Goal: Task Accomplishment & Management: Manage account settings

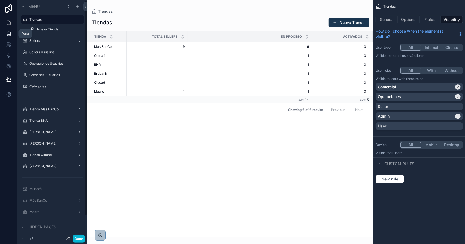
click at [6, 36] on icon at bounding box center [8, 33] width 5 height 5
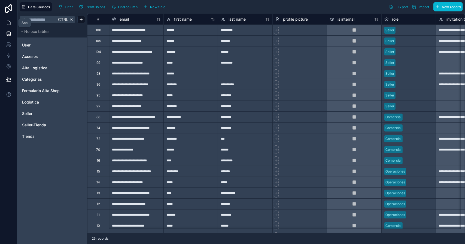
click at [5, 20] on link at bounding box center [8, 22] width 17 height 11
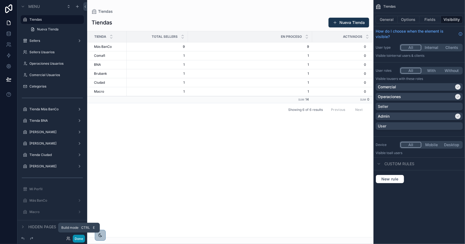
click at [82, 240] on button "Done" at bounding box center [79, 239] width 12 height 8
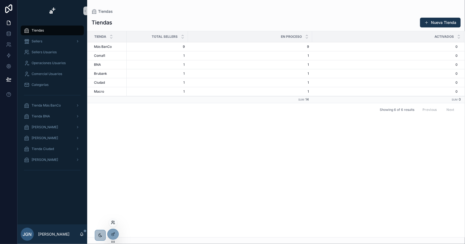
click at [111, 223] on icon at bounding box center [113, 223] width 4 height 4
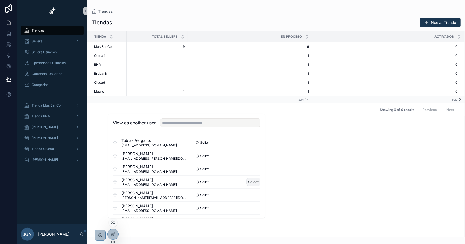
click at [246, 183] on button "Select" at bounding box center [253, 182] width 14 height 8
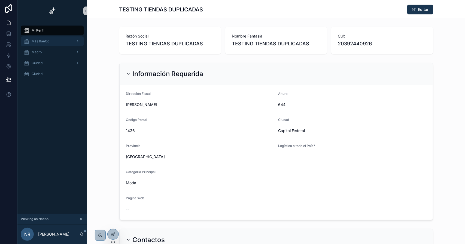
click at [44, 43] on span "Más BanCo" at bounding box center [41, 41] width 18 height 4
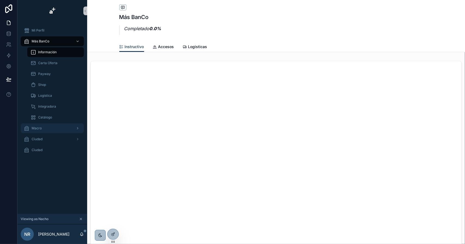
click at [60, 130] on div "Macro" at bounding box center [52, 128] width 57 height 9
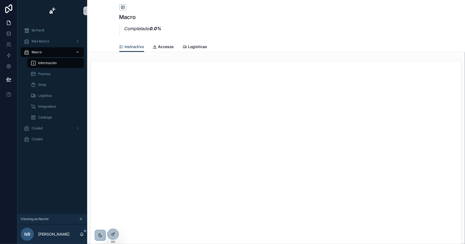
click at [48, 50] on div "Macro" at bounding box center [52, 52] width 57 height 9
click at [51, 128] on div "Ciudad" at bounding box center [52, 128] width 57 height 9
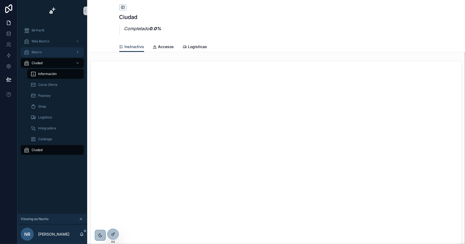
click at [45, 54] on div "Macro" at bounding box center [52, 52] width 57 height 9
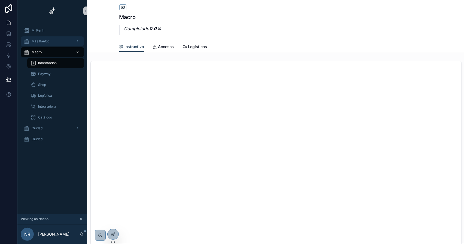
click at [53, 42] on div "Más BanCo" at bounding box center [52, 41] width 57 height 9
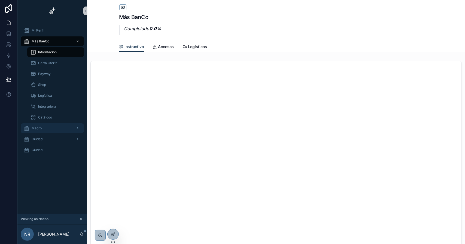
click at [56, 127] on div "Macro" at bounding box center [52, 128] width 57 height 9
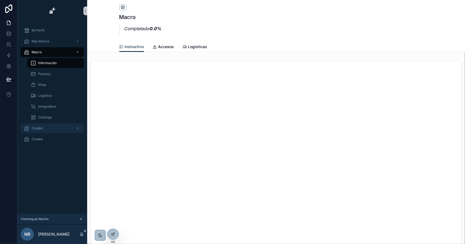
click at [53, 128] on div "Ciudad" at bounding box center [52, 128] width 57 height 9
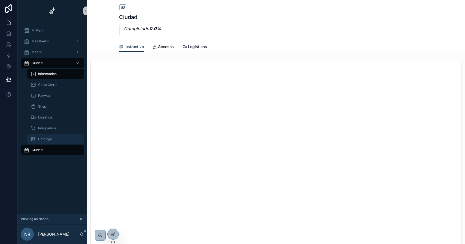
click at [48, 139] on span "Catálogo" at bounding box center [45, 139] width 14 height 4
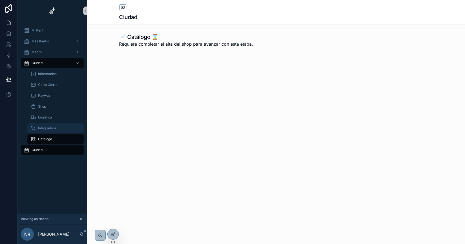
click at [48, 129] on span "Integradora" at bounding box center [47, 128] width 18 height 4
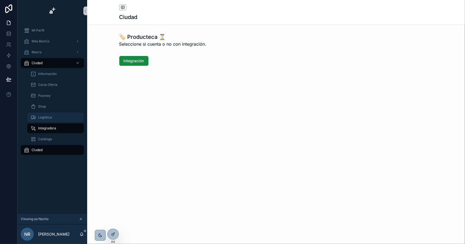
click at [48, 115] on span "Logística" at bounding box center [45, 117] width 14 height 4
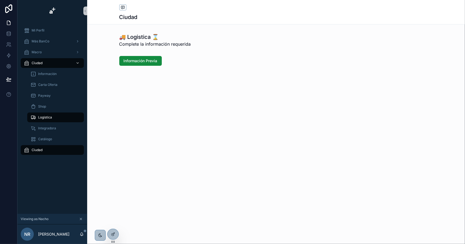
click at [45, 63] on div "Ciudad" at bounding box center [52, 63] width 57 height 9
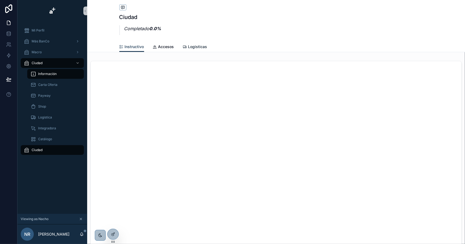
click at [195, 48] on span "Logisticas" at bounding box center [197, 46] width 19 height 5
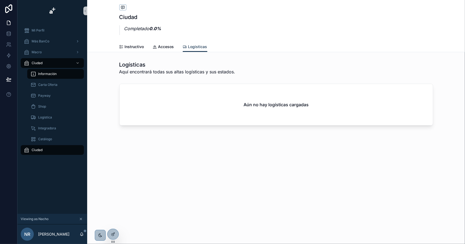
click at [82, 219] on icon "scrollable content" at bounding box center [81, 219] width 4 height 4
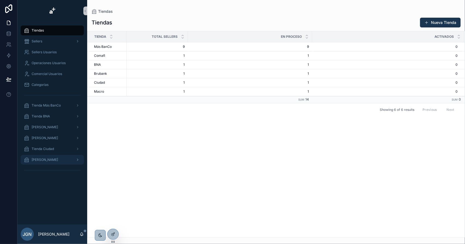
click at [55, 159] on div "[PERSON_NAME]" at bounding box center [52, 160] width 57 height 9
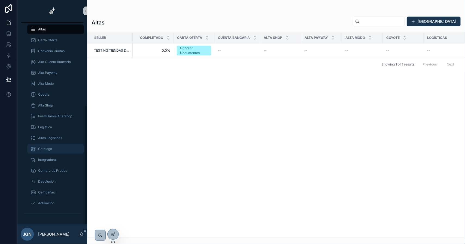
scroll to position [142, 0]
click at [51, 136] on span "Altas Logísticas" at bounding box center [50, 138] width 24 height 4
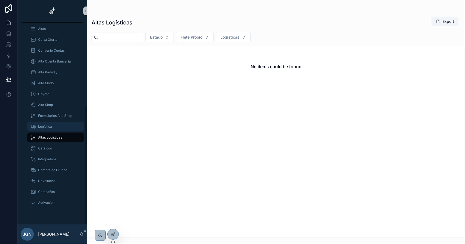
click at [55, 128] on div "Logística" at bounding box center [55, 126] width 50 height 9
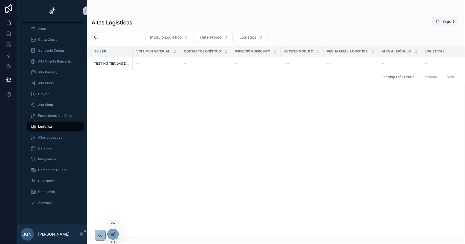
click at [113, 232] on icon at bounding box center [113, 234] width 4 height 4
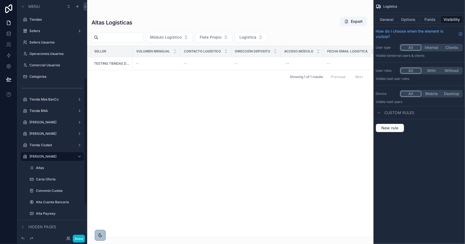
scroll to position [146, 0]
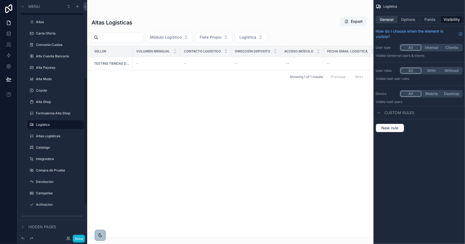
click at [386, 19] on button "General" at bounding box center [386, 20] width 22 height 8
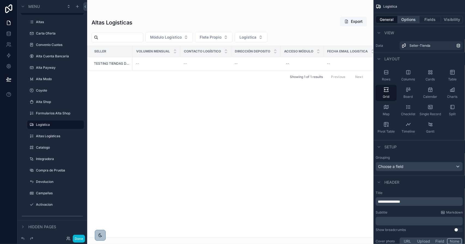
click at [407, 18] on button "Options" at bounding box center [408, 20] width 22 height 8
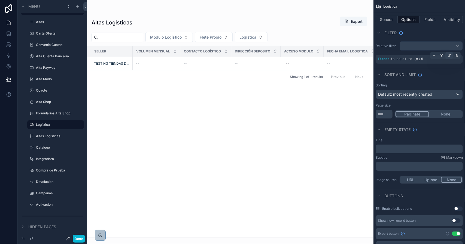
click at [450, 56] on icon "scrollable content" at bounding box center [448, 55] width 3 height 3
click at [79, 238] on button "Done" at bounding box center [79, 239] width 12 height 8
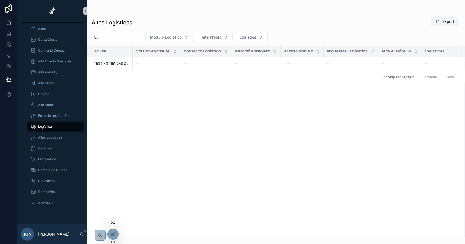
click at [113, 222] on icon at bounding box center [112, 221] width 1 height 1
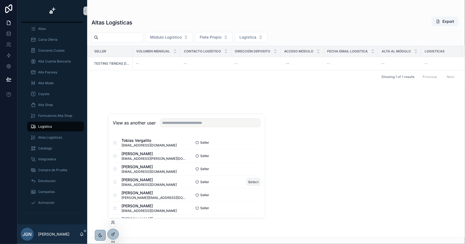
click at [246, 181] on button "Select" at bounding box center [253, 182] width 14 height 8
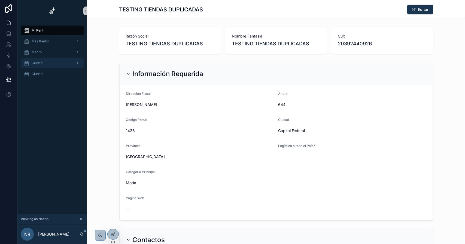
click at [50, 61] on div "Ciudad" at bounding box center [52, 63] width 57 height 9
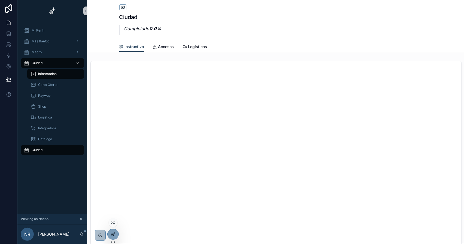
click at [111, 234] on icon at bounding box center [113, 234] width 4 height 4
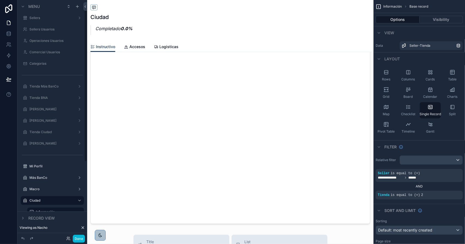
scroll to position [82, 0]
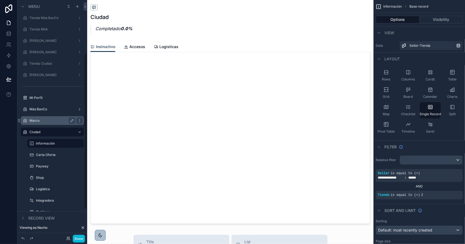
click at [51, 122] on label "Macro" at bounding box center [51, 121] width 44 height 4
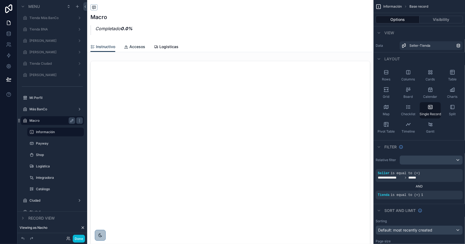
click at [132, 46] on span "Accesos" at bounding box center [137, 46] width 16 height 5
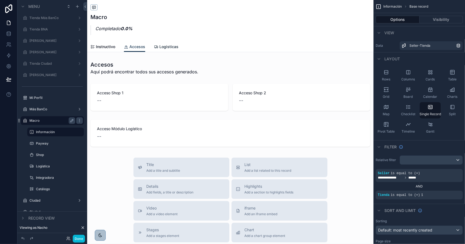
click at [161, 47] on span "Logisticas" at bounding box center [168, 46] width 19 height 5
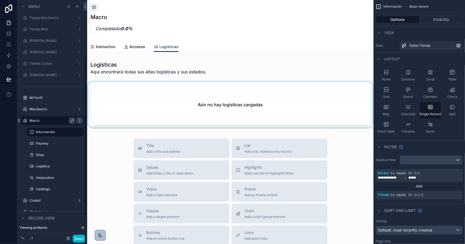
click at [145, 104] on div "scrollable content" at bounding box center [230, 106] width 286 height 48
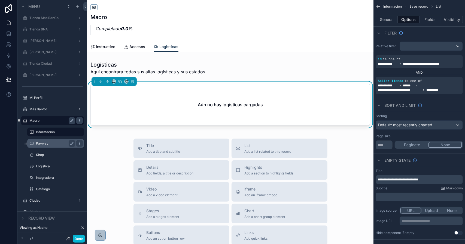
click at [48, 143] on label "Payway" at bounding box center [54, 144] width 37 height 4
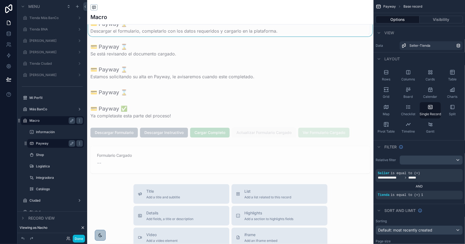
scroll to position [54, 0]
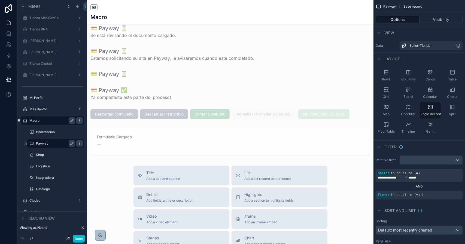
click at [139, 142] on div "scrollable content" at bounding box center [230, 175] width 286 height 458
click at [133, 140] on div "scrollable content" at bounding box center [230, 142] width 286 height 32
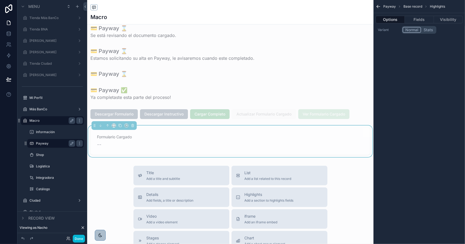
click at [210, 134] on div "Formulario Cargado --" at bounding box center [229, 141] width 279 height 27
click at [416, 21] on button "Fields" at bounding box center [418, 20] width 29 height 8
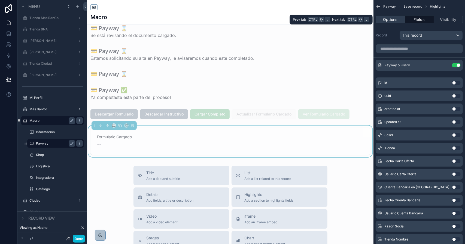
click at [397, 19] on button "Options" at bounding box center [389, 20] width 29 height 8
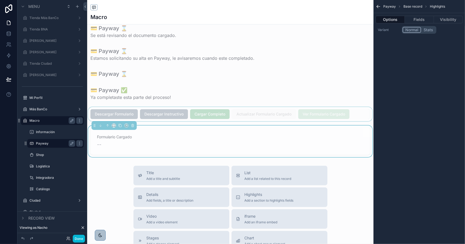
click at [145, 109] on div "scrollable content" at bounding box center [230, 114] width 286 height 14
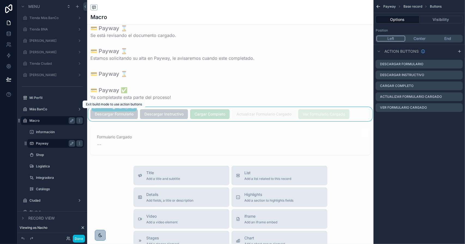
click at [125, 117] on span "Descargar Formulario" at bounding box center [113, 114] width 47 height 10
click at [457, 64] on icon "scrollable content" at bounding box center [458, 64] width 2 height 2
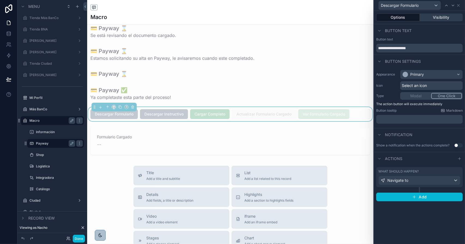
click at [434, 18] on button "Visibility" at bounding box center [440, 18] width 43 height 8
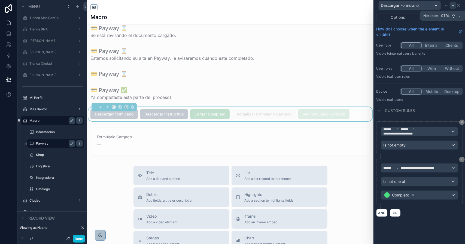
click at [450, 7] on div at bounding box center [452, 5] width 7 height 7
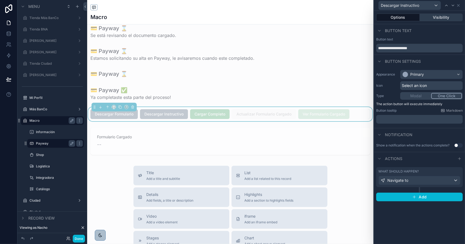
click at [438, 19] on button "Visibility" at bounding box center [440, 18] width 43 height 8
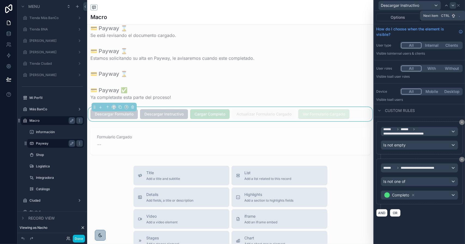
click at [451, 6] on icon at bounding box center [452, 5] width 4 height 4
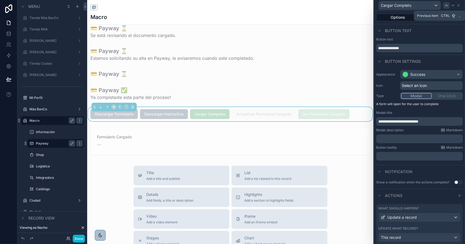
click at [447, 7] on icon at bounding box center [446, 5] width 4 height 4
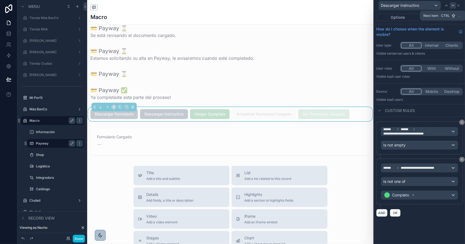
click at [450, 7] on div at bounding box center [452, 5] width 7 height 7
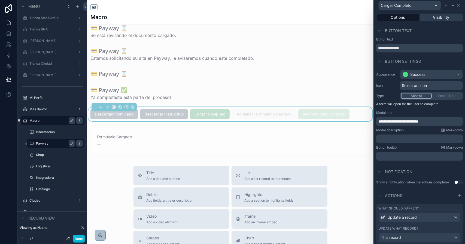
click at [440, 17] on button "Visibility" at bounding box center [440, 18] width 43 height 8
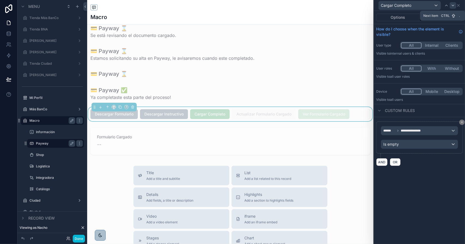
click at [450, 5] on icon at bounding box center [452, 5] width 4 height 4
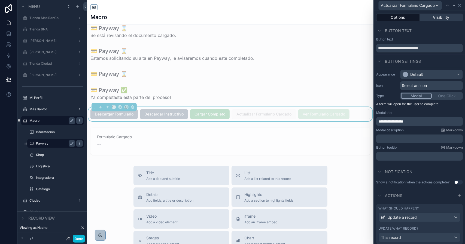
click at [436, 18] on button "Visibility" at bounding box center [440, 18] width 43 height 8
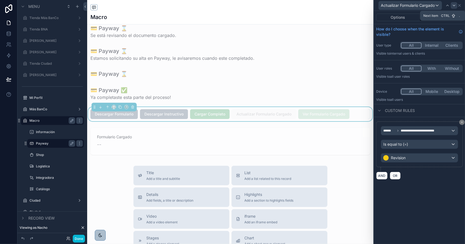
click at [454, 7] on icon at bounding box center [453, 5] width 4 height 4
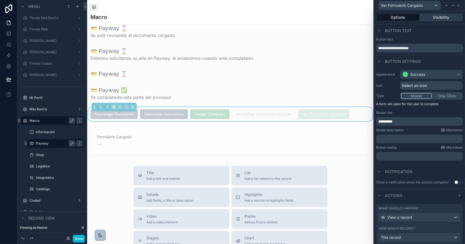
click at [443, 17] on button "Visibility" at bounding box center [440, 18] width 43 height 8
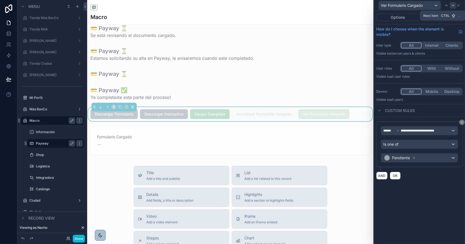
click at [452, 6] on icon at bounding box center [452, 5] width 4 height 4
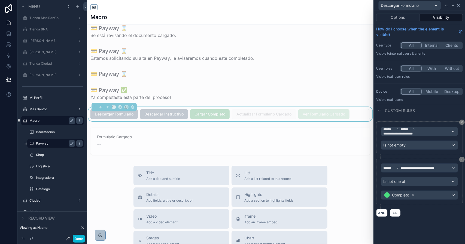
click at [460, 6] on icon at bounding box center [458, 5] width 4 height 4
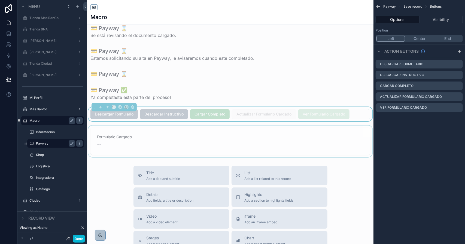
click at [268, 134] on div "scrollable content" at bounding box center [230, 142] width 286 height 32
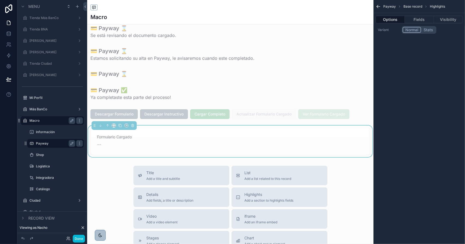
click at [273, 139] on span "Formulario Cargado" at bounding box center [230, 136] width 266 height 5
click at [445, 22] on button "Visibility" at bounding box center [447, 20] width 29 height 8
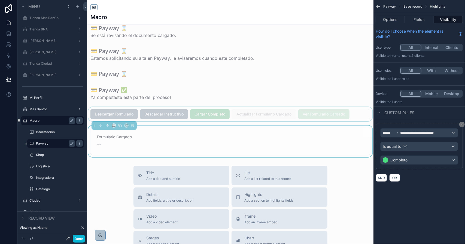
click at [181, 114] on div "scrollable content" at bounding box center [230, 114] width 286 height 14
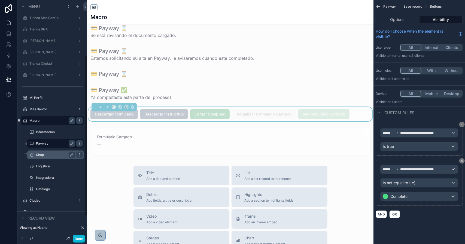
click at [47, 156] on label "Shop" at bounding box center [54, 155] width 37 height 4
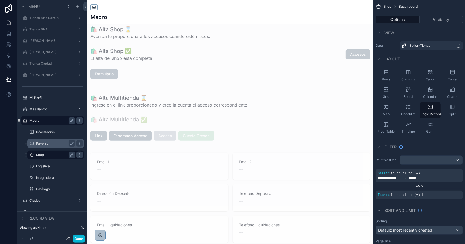
click at [116, 69] on div "scrollable content" at bounding box center [230, 74] width 286 height 14
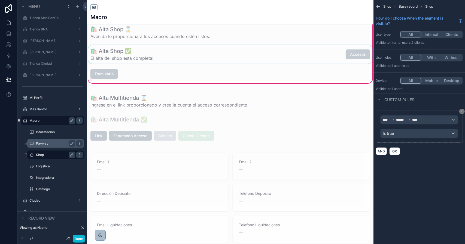
click at [280, 56] on div "scrollable content" at bounding box center [230, 54] width 286 height 19
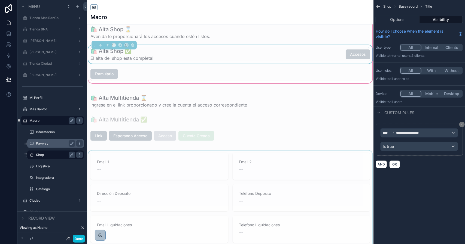
click at [244, 166] on div "scrollable content" at bounding box center [230, 245] width 286 height 189
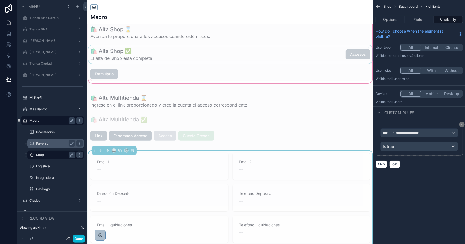
click at [196, 167] on div "--" at bounding box center [159, 170] width 125 height 8
click at [393, 20] on button "Options" at bounding box center [389, 20] width 29 height 8
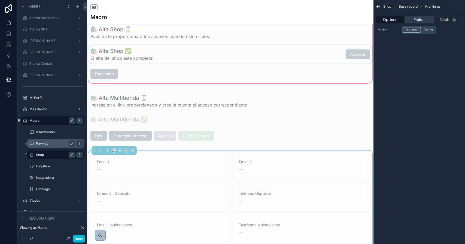
click at [417, 21] on button "Fields" at bounding box center [418, 20] width 29 height 8
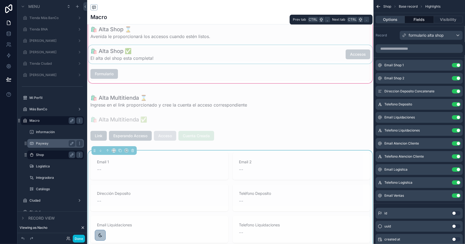
click at [400, 21] on button "Options" at bounding box center [389, 20] width 29 height 8
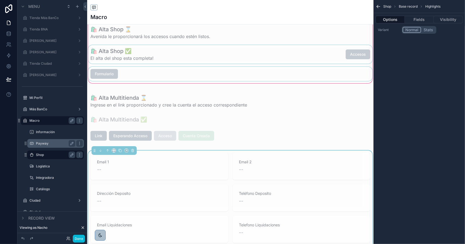
click at [217, 69] on div "scrollable content" at bounding box center [230, 31] width 286 height 108
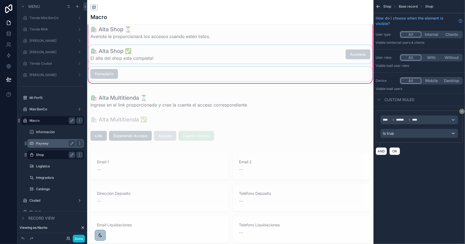
click at [112, 76] on div "scrollable content" at bounding box center [230, 74] width 286 height 14
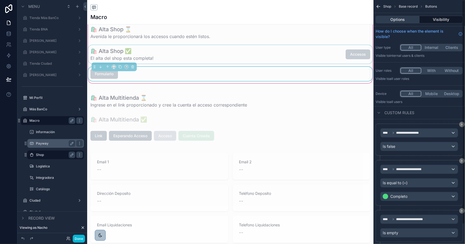
click at [402, 19] on button "Options" at bounding box center [397, 20] width 44 height 8
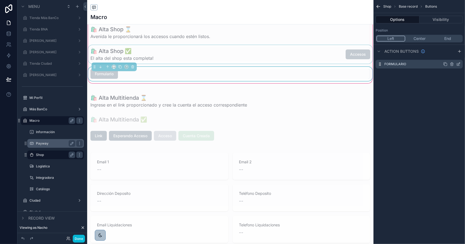
click at [459, 63] on icon "scrollable content" at bounding box center [458, 64] width 4 height 4
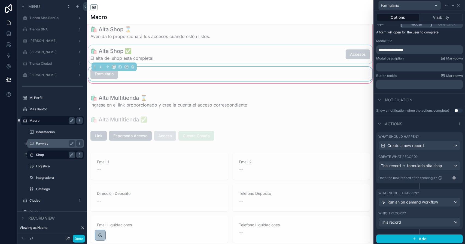
scroll to position [76, 0]
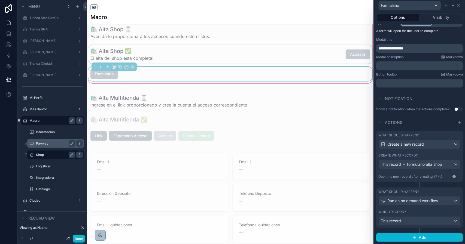
click at [422, 155] on div "Create what record?" at bounding box center [419, 155] width 82 height 4
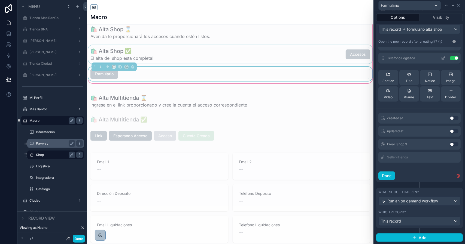
scroll to position [211, 0]
click at [391, 176] on button "Done" at bounding box center [386, 176] width 17 height 9
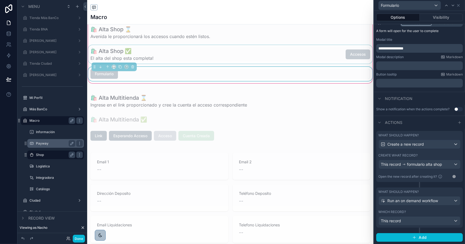
click at [413, 207] on div "What should happen? Run an on demand workflow Which record? This record" at bounding box center [419, 208] width 87 height 40
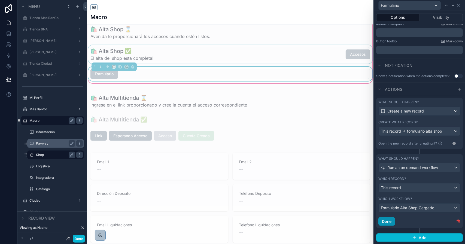
click at [388, 222] on button "Done" at bounding box center [386, 221] width 17 height 9
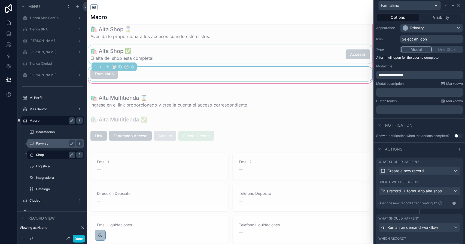
scroll to position [0, 0]
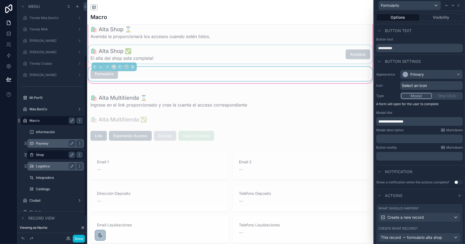
click at [56, 167] on label "Logística" at bounding box center [54, 166] width 37 height 4
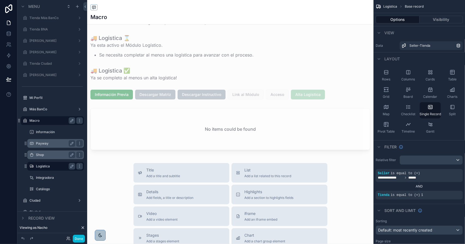
click at [138, 94] on div "scrollable content" at bounding box center [230, 173] width 286 height 455
click at [130, 92] on div "scrollable content" at bounding box center [230, 95] width 286 height 14
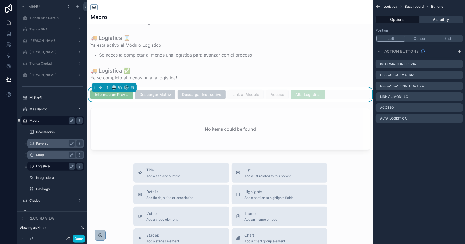
click at [438, 21] on button "Visibility" at bounding box center [441, 20] width 44 height 8
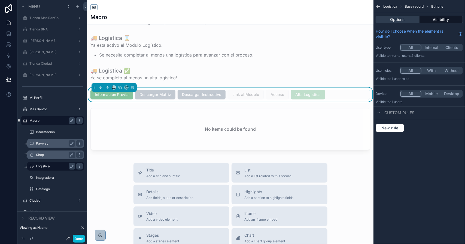
click at [407, 20] on button "Options" at bounding box center [397, 20] width 44 height 8
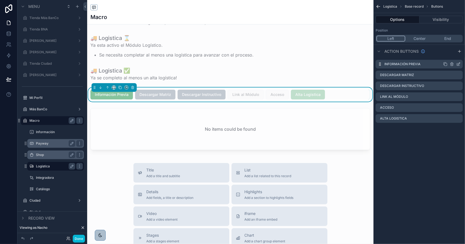
click at [459, 63] on icon "scrollable content" at bounding box center [458, 64] width 4 height 4
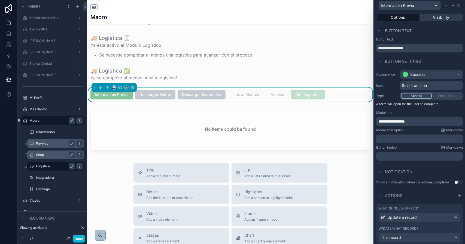
click at [439, 14] on button "Visibility" at bounding box center [440, 18] width 43 height 8
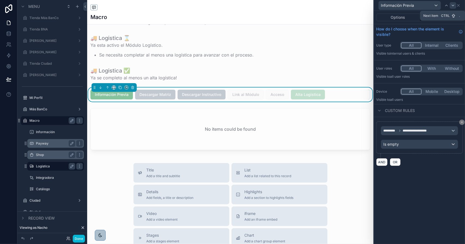
click at [452, 7] on icon at bounding box center [452, 5] width 4 height 4
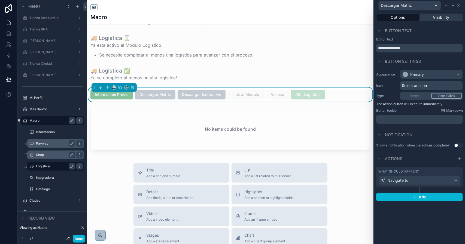
click at [446, 19] on button "Visibility" at bounding box center [440, 18] width 43 height 8
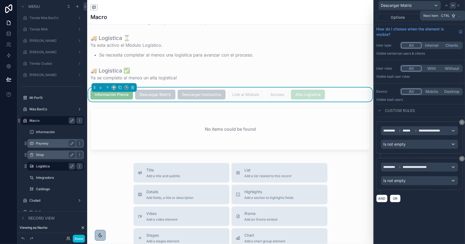
click at [451, 7] on icon at bounding box center [452, 5] width 4 height 4
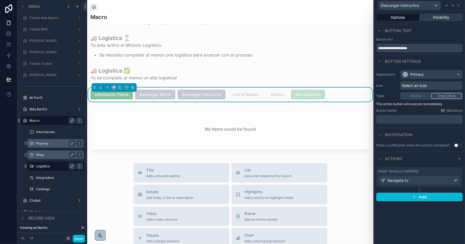
click at [442, 15] on button "Visibility" at bounding box center [440, 18] width 43 height 8
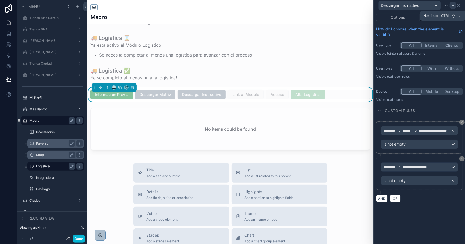
click at [451, 8] on div at bounding box center [452, 5] width 7 height 7
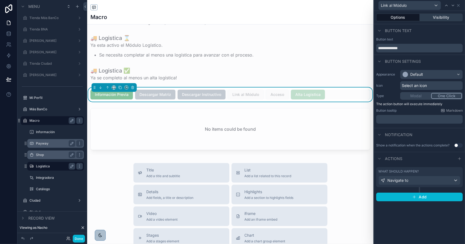
click at [439, 20] on button "Visibility" at bounding box center [440, 18] width 43 height 8
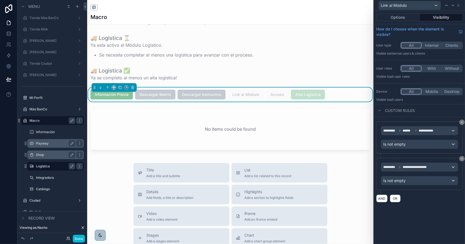
click at [451, 9] on div "Link al Módulo" at bounding box center [417, 5] width 78 height 9
click at [451, 8] on div "Link al Módulo" at bounding box center [417, 5] width 78 height 9
click at [451, 7] on icon at bounding box center [452, 5] width 4 height 4
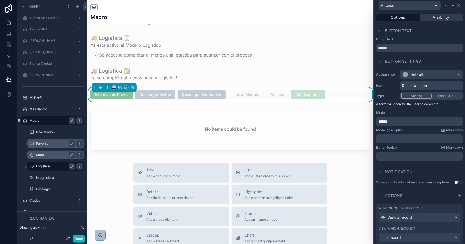
click at [436, 20] on button "Visibility" at bounding box center [440, 18] width 43 height 8
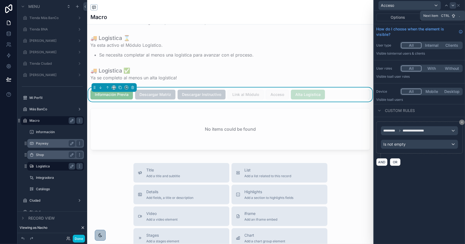
click at [453, 7] on icon at bounding box center [452, 5] width 4 height 4
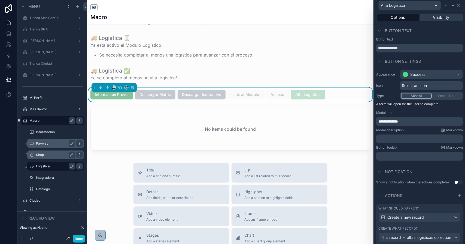
click at [441, 20] on button "Visibility" at bounding box center [440, 18] width 43 height 8
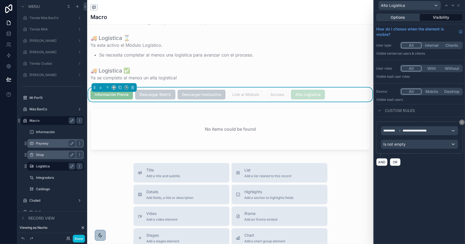
click at [405, 19] on button "Options" at bounding box center [398, 18] width 44 height 8
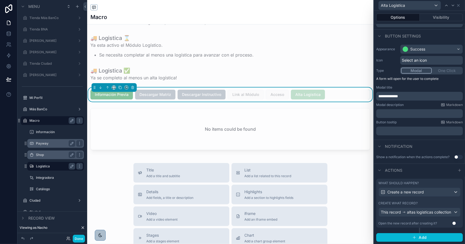
scroll to position [32, 0]
click at [423, 197] on div "What should happen? Create a new record Create what record? This record altas l…" at bounding box center [419, 203] width 87 height 49
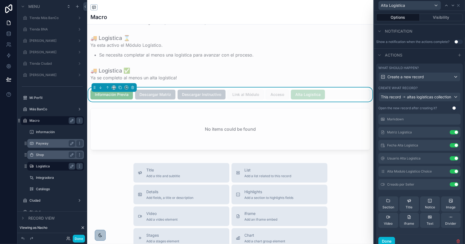
scroll to position [0, 0]
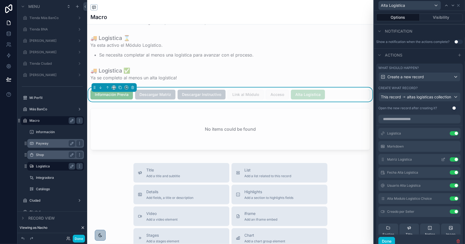
click at [441, 162] on icon at bounding box center [443, 160] width 4 height 4
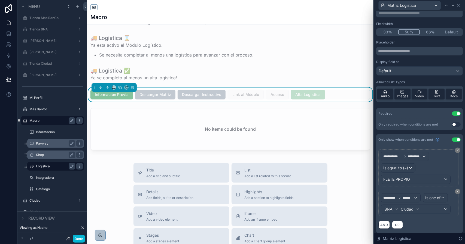
scroll to position [31, 0]
click at [416, 177] on div "FLETE PROPIO" at bounding box center [415, 179] width 69 height 9
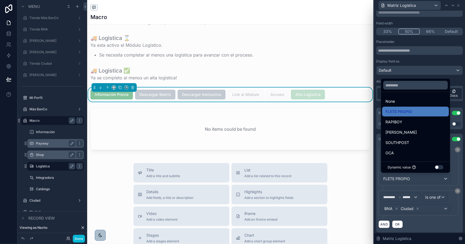
click at [416, 177] on div at bounding box center [419, 122] width 91 height 244
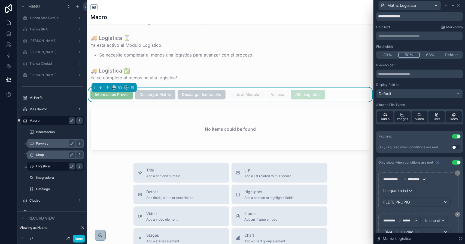
scroll to position [0, 0]
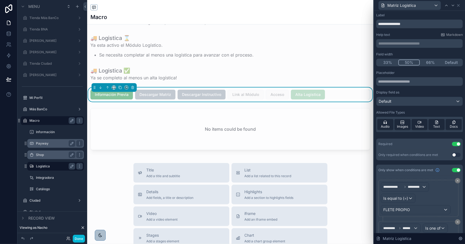
click at [460, 6] on div "Matriz Logistica" at bounding box center [419, 5] width 87 height 11
click at [460, 6] on icon at bounding box center [458, 5] width 4 height 4
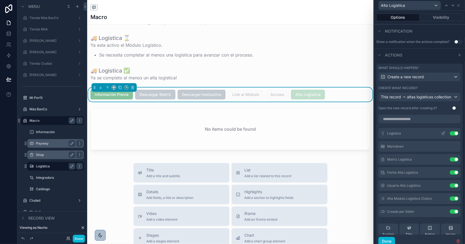
click at [441, 136] on icon at bounding box center [443, 133] width 4 height 4
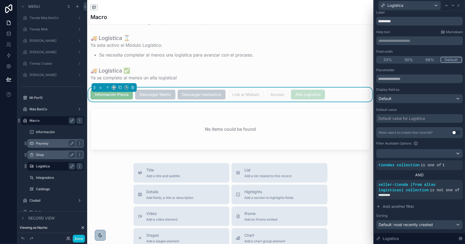
scroll to position [52, 0]
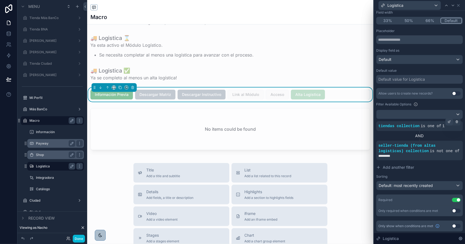
click at [447, 122] on icon at bounding box center [448, 121] width 3 height 3
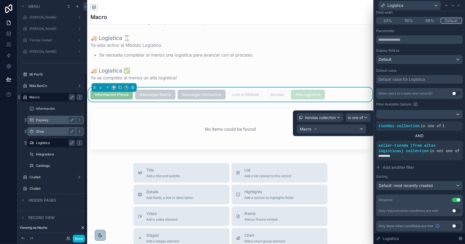
scroll to position [109, 0]
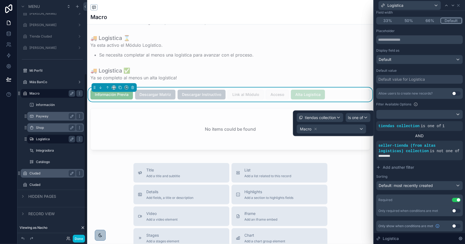
click at [47, 174] on label "Ciudad" at bounding box center [51, 173] width 44 height 4
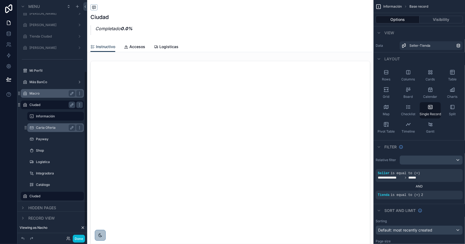
click at [48, 128] on label "Carta Oferta" at bounding box center [54, 128] width 37 height 4
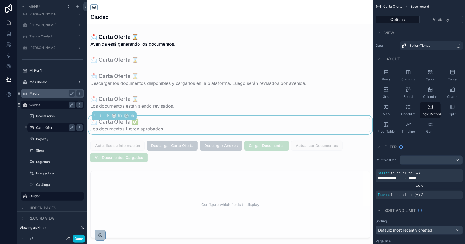
click at [139, 147] on div "scrollable content" at bounding box center [230, 243] width 286 height 487
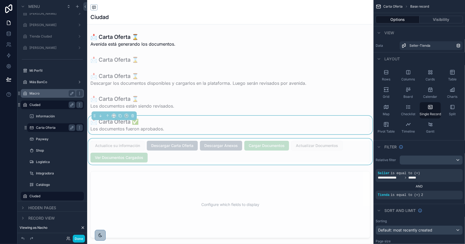
click at [147, 145] on div "scrollable content" at bounding box center [230, 152] width 286 height 26
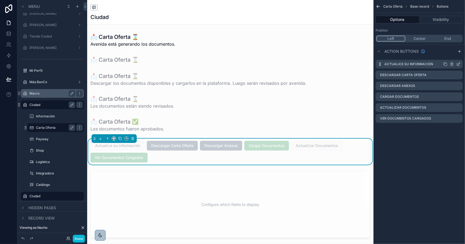
click at [458, 64] on icon "scrollable content" at bounding box center [458, 64] width 4 height 4
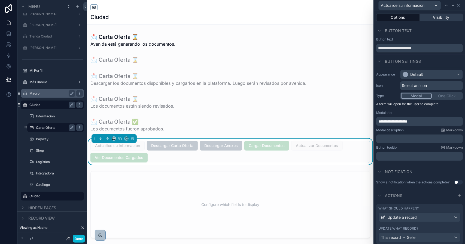
click at [441, 19] on button "Visibility" at bounding box center [440, 18] width 43 height 8
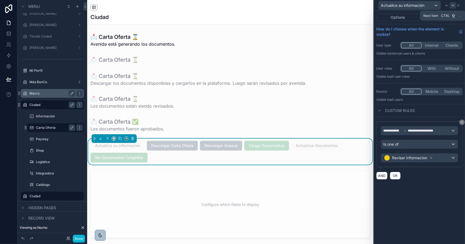
click at [453, 7] on icon at bounding box center [452, 5] width 4 height 4
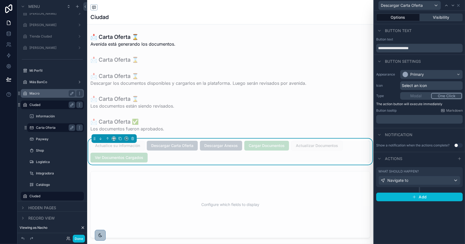
click at [444, 16] on button "Visibility" at bounding box center [440, 18] width 43 height 8
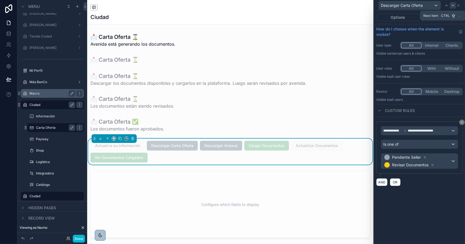
click at [451, 6] on icon at bounding box center [452, 5] width 4 height 4
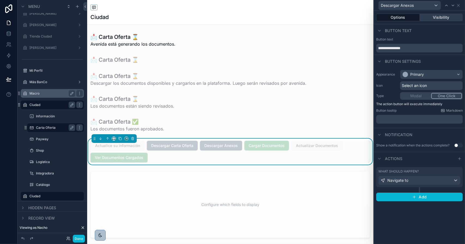
click at [441, 16] on button "Visibility" at bounding box center [440, 18] width 43 height 8
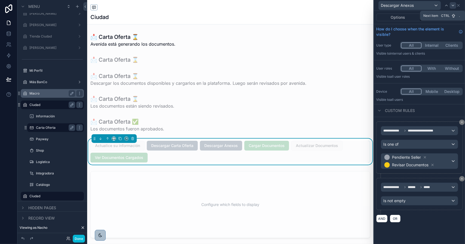
click at [451, 6] on icon at bounding box center [452, 5] width 4 height 4
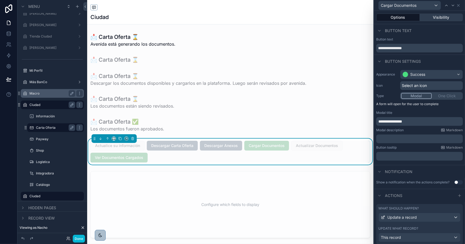
click at [436, 17] on button "Visibility" at bounding box center [440, 18] width 43 height 8
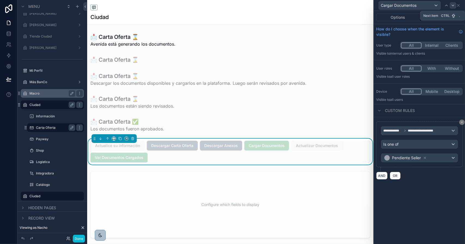
click at [451, 6] on icon at bounding box center [452, 5] width 4 height 4
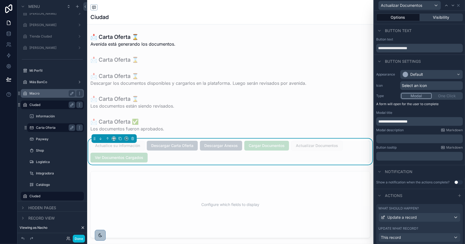
click at [436, 18] on button "Visibility" at bounding box center [440, 18] width 43 height 8
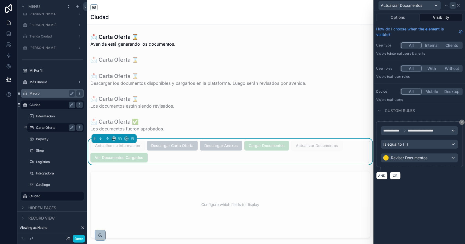
click at [451, 7] on icon at bounding box center [452, 5] width 4 height 4
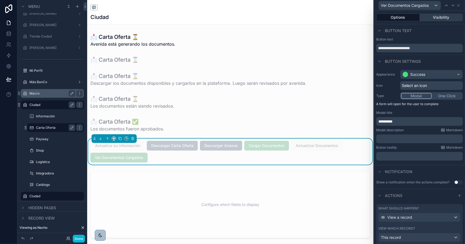
click at [435, 17] on button "Visibility" at bounding box center [440, 18] width 43 height 8
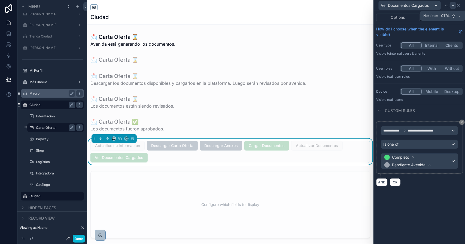
click at [452, 8] on div at bounding box center [452, 5] width 7 height 7
click at [251, 184] on div "scrollable content" at bounding box center [230, 204] width 286 height 71
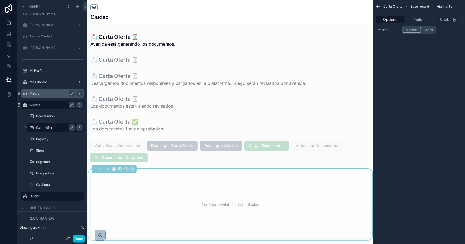
click at [233, 194] on div "Configure which fields to display" at bounding box center [230, 204] width 262 height 49
drag, startPoint x: 414, startPoint y: 20, endPoint x: 413, endPoint y: 23, distance: 3.4
click at [415, 20] on button "Fields" at bounding box center [418, 20] width 29 height 8
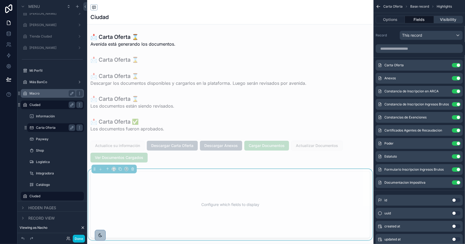
click at [442, 17] on button "Visibility" at bounding box center [447, 20] width 29 height 8
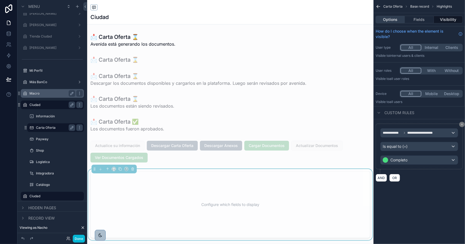
click at [393, 17] on button "Options" at bounding box center [389, 20] width 29 height 8
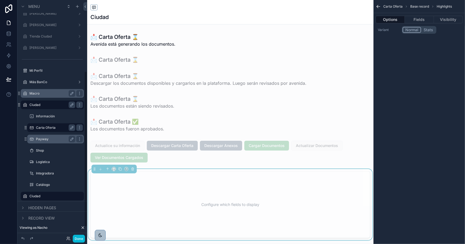
click at [51, 137] on label "Payway" at bounding box center [54, 139] width 37 height 4
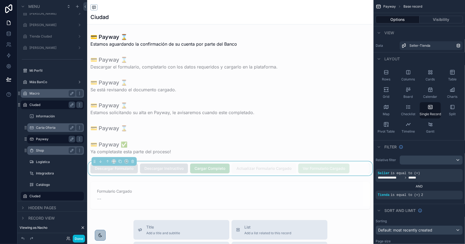
click at [49, 150] on label "Shop" at bounding box center [54, 151] width 37 height 4
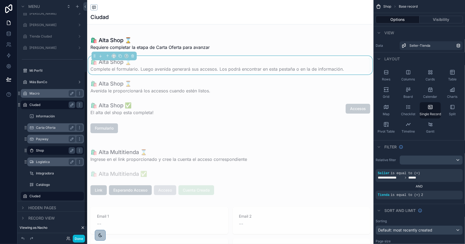
click at [48, 161] on label "Logística" at bounding box center [54, 162] width 37 height 4
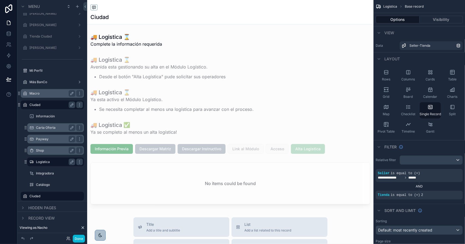
click at [301, 149] on div "scrollable content" at bounding box center [230, 227] width 286 height 455
click at [312, 149] on div "scrollable content" at bounding box center [230, 149] width 286 height 14
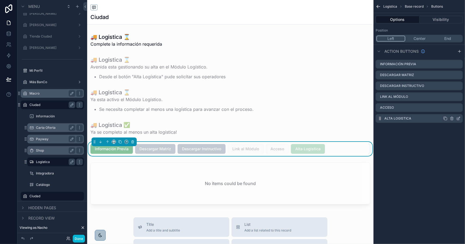
click at [458, 119] on icon "scrollable content" at bounding box center [458, 118] width 4 height 4
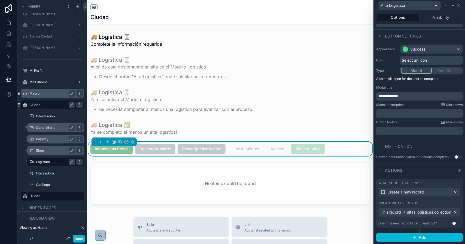
scroll to position [32, 0]
click at [427, 197] on div "What should happen? Create a new record Create what record? This record altas l…" at bounding box center [419, 203] width 87 height 49
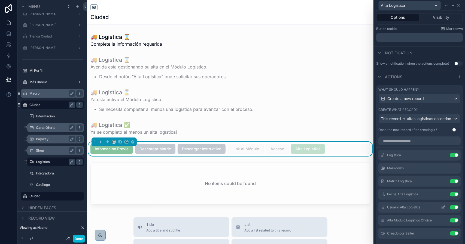
scroll to position [141, 0]
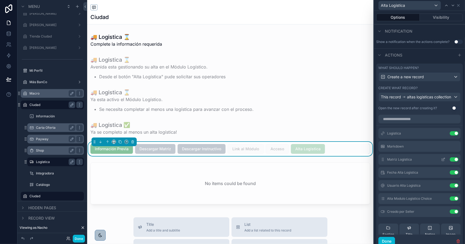
click at [441, 162] on icon at bounding box center [443, 160] width 4 height 4
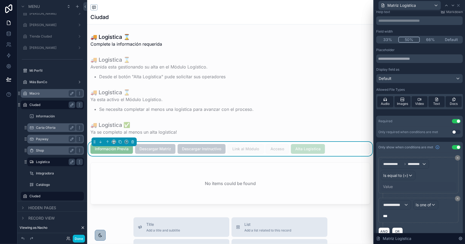
scroll to position [30, 0]
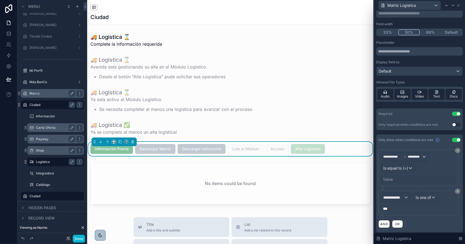
click at [393, 178] on div "Value" at bounding box center [417, 179] width 75 height 9
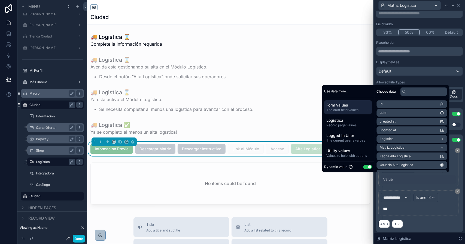
click at [369, 167] on div "Dynamic value Use setting" at bounding box center [348, 167] width 52 height 11
click at [365, 166] on button "Use setting" at bounding box center [367, 167] width 9 height 4
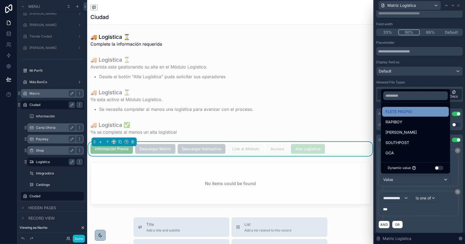
click at [405, 113] on span "FLETE PROPIO" at bounding box center [398, 112] width 27 height 7
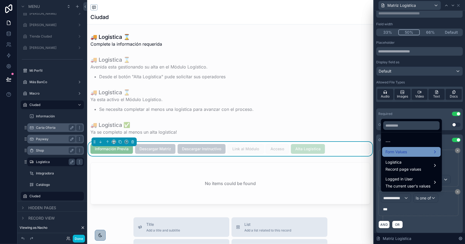
click at [403, 154] on span "Form Values" at bounding box center [395, 152] width 21 height 7
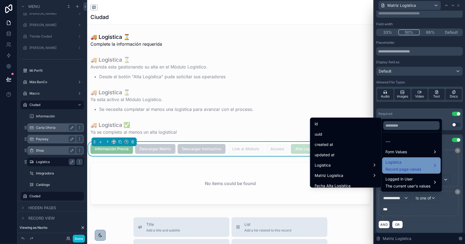
click at [395, 163] on span "Logística" at bounding box center [403, 162] width 36 height 7
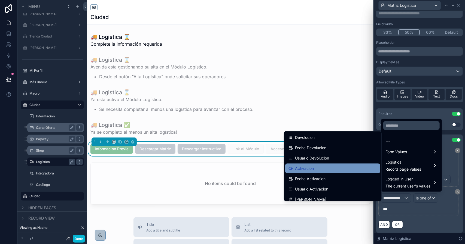
scroll to position [1128, 0]
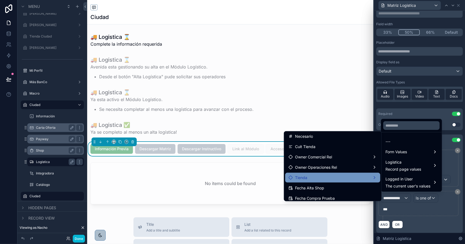
click at [342, 176] on div "Tienda" at bounding box center [332, 178] width 88 height 7
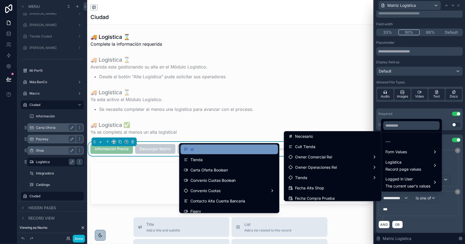
click at [222, 153] on div "id" at bounding box center [228, 150] width 97 height 10
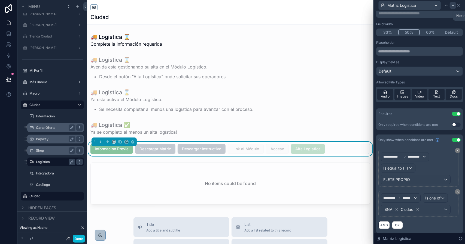
click at [451, 4] on icon at bounding box center [452, 5] width 4 height 4
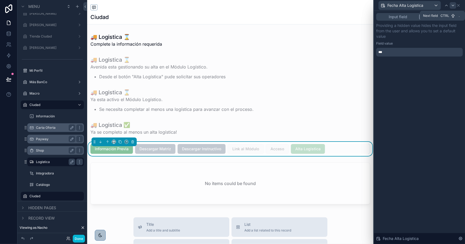
click at [451, 4] on icon at bounding box center [452, 5] width 4 height 4
click at [458, 4] on icon at bounding box center [458, 5] width 4 height 4
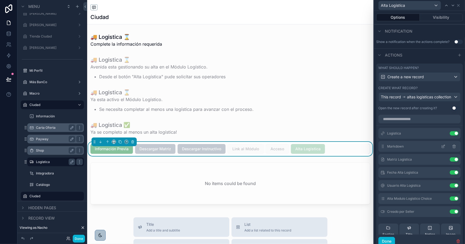
click at [441, 149] on icon at bounding box center [443, 146] width 4 height 4
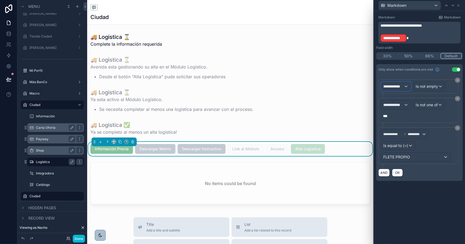
click at [399, 87] on span "**********" at bounding box center [393, 86] width 20 height 5
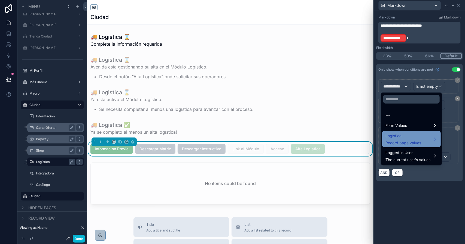
click at [404, 139] on div "Logística Record page values" at bounding box center [403, 139] width 36 height 13
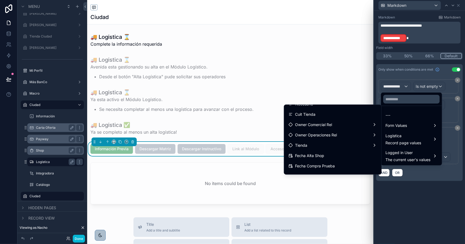
scroll to position [1125, 0]
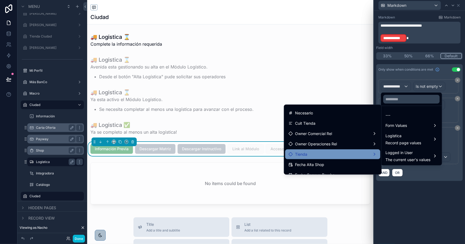
click at [352, 155] on div "Tienda" at bounding box center [332, 154] width 88 height 7
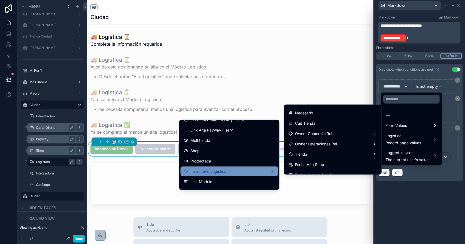
scroll to position [109, 0]
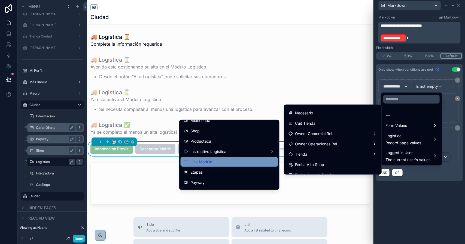
click at [246, 161] on div "Link Modulo" at bounding box center [229, 162] width 91 height 7
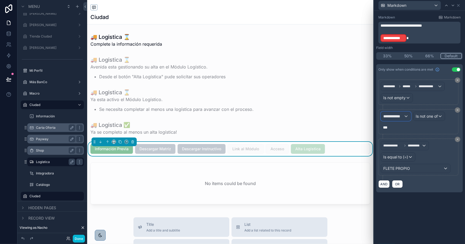
click at [399, 118] on span "**********" at bounding box center [393, 116] width 20 height 5
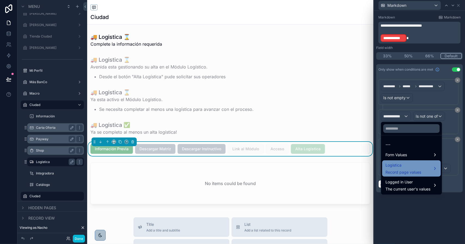
click at [400, 166] on span "Logística" at bounding box center [403, 165] width 36 height 7
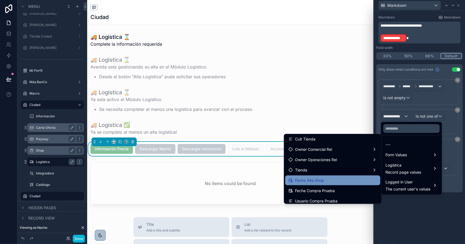
scroll to position [1134, 0]
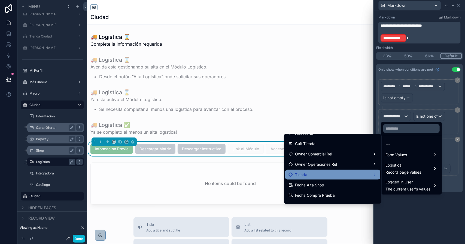
click at [346, 174] on div "Tienda" at bounding box center [332, 175] width 88 height 7
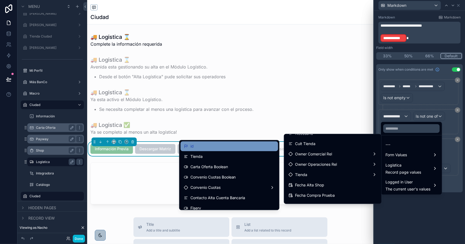
click at [218, 145] on div "id" at bounding box center [229, 146] width 91 height 7
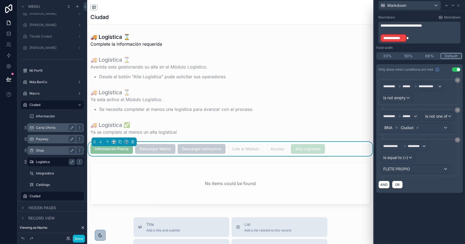
click at [413, 38] on p "**********" at bounding box center [419, 38] width 79 height 9
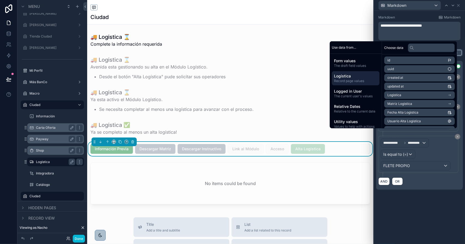
click at [356, 78] on span "Logística" at bounding box center [355, 75] width 43 height 5
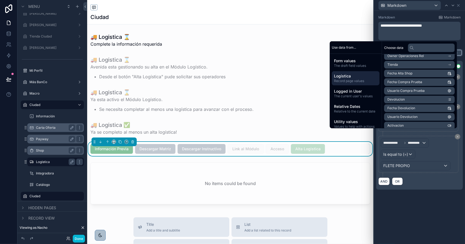
click at [399, 64] on li "Tienda" at bounding box center [419, 65] width 70 height 8
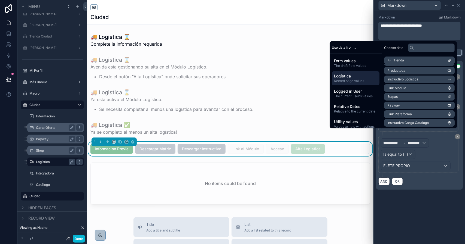
scroll to position [99, 0]
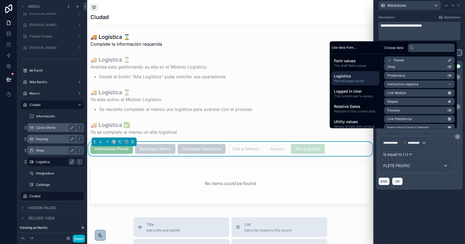
click at [403, 95] on span "Link Modulo" at bounding box center [396, 93] width 19 height 4
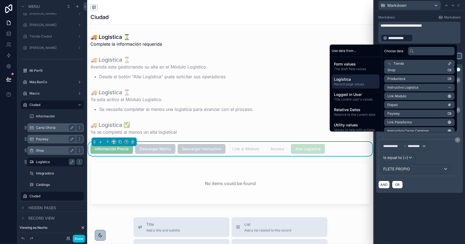
click at [427, 203] on div "**********" at bounding box center [419, 108] width 91 height 195
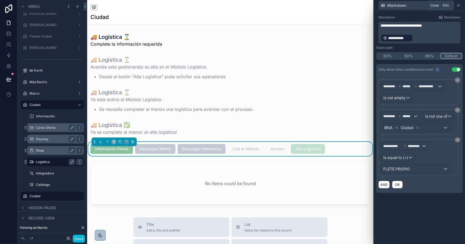
click at [460, 6] on icon at bounding box center [458, 5] width 4 height 4
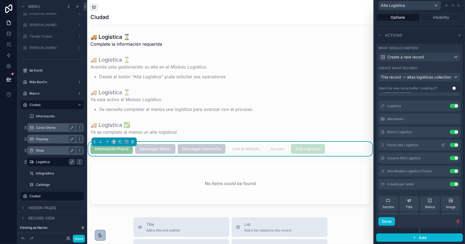
scroll to position [54, 0]
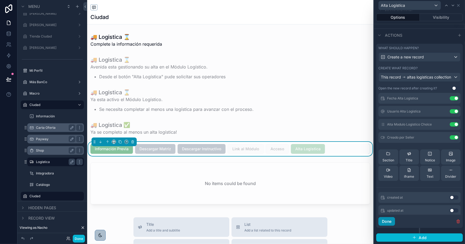
click at [391, 223] on button "Done" at bounding box center [386, 221] width 17 height 9
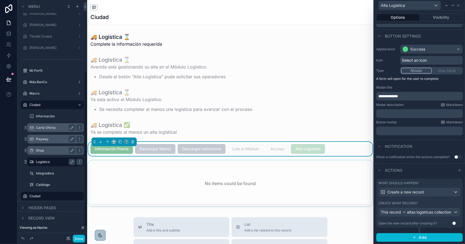
click at [178, 181] on div "scrollable content" at bounding box center [230, 185] width 286 height 48
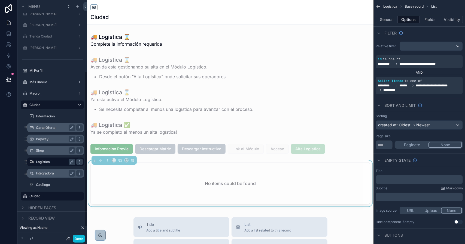
click at [49, 173] on label "Integradora" at bounding box center [54, 173] width 37 height 4
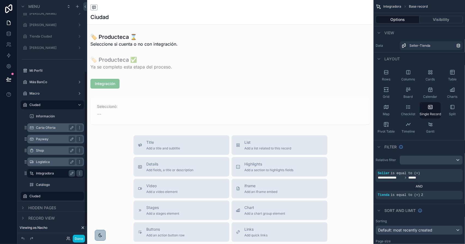
click at [107, 84] on div "scrollable content" at bounding box center [230, 186] width 286 height 373
click at [104, 82] on div "scrollable content" at bounding box center [230, 84] width 286 height 14
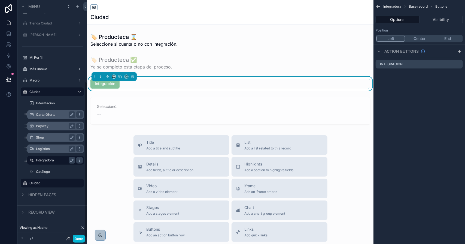
scroll to position [125, 0]
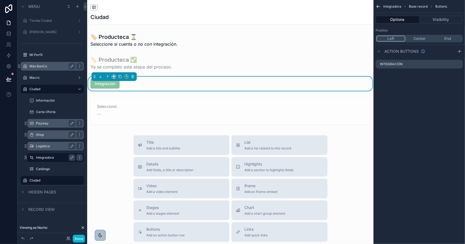
click at [52, 67] on label "Más BanCo" at bounding box center [51, 66] width 44 height 4
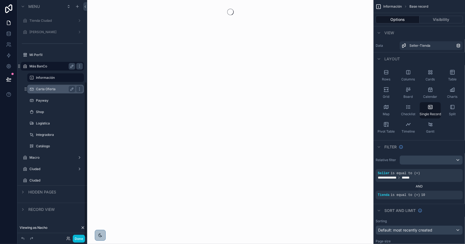
scroll to position [125, 0]
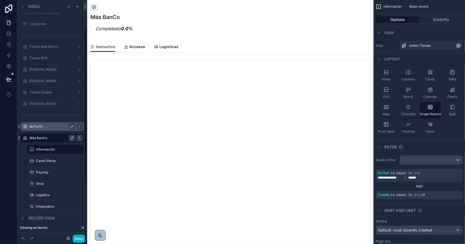
scroll to position [125, 0]
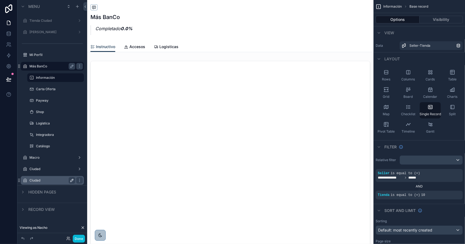
click at [71, 181] on icon "scrollable content" at bounding box center [72, 181] width 4 height 4
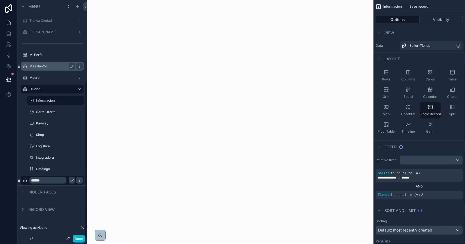
scroll to position [125, 0]
click at [44, 180] on input "******" at bounding box center [47, 180] width 37 height 7
type input "***"
click at [72, 181] on icon "scrollable content" at bounding box center [72, 181] width 4 height 4
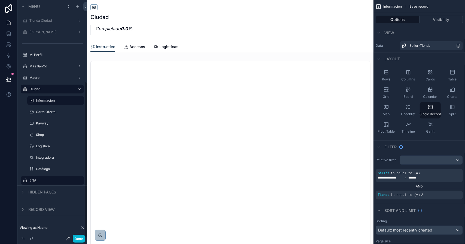
scroll to position [125, 0]
click at [79, 183] on icon "scrollable content" at bounding box center [79, 181] width 4 height 4
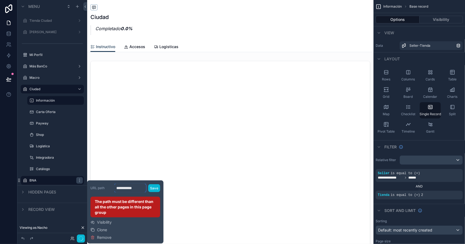
click at [131, 189] on input "**********" at bounding box center [130, 188] width 32 height 9
click at [130, 188] on input "**********" at bounding box center [130, 188] width 32 height 9
click at [125, 189] on input "**********" at bounding box center [130, 188] width 32 height 9
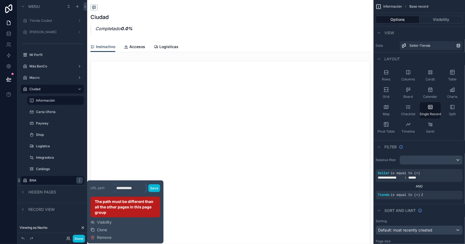
click at [125, 189] on input "**********" at bounding box center [130, 188] width 32 height 9
click at [136, 189] on input "**********" at bounding box center [130, 188] width 32 height 9
click at [133, 189] on input "**********" at bounding box center [130, 188] width 32 height 9
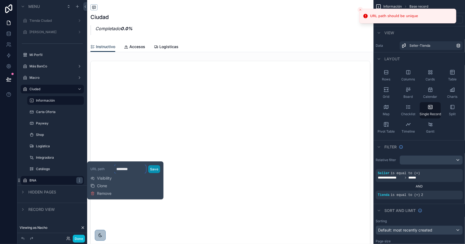
type input "********"
click at [154, 171] on button "Save" at bounding box center [154, 169] width 12 height 8
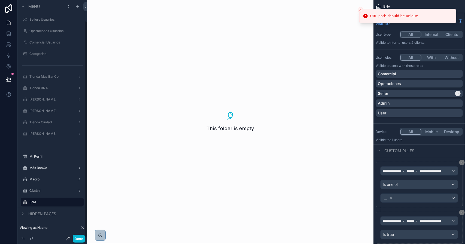
scroll to position [23, 0]
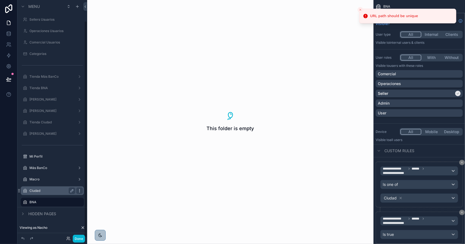
click at [80, 191] on icon "scrollable content" at bounding box center [79, 191] width 4 height 4
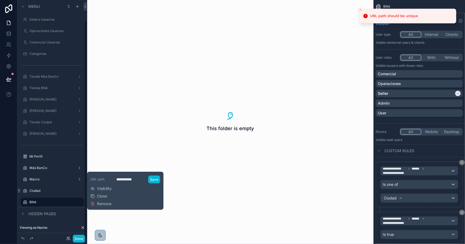
click at [121, 190] on div "**********" at bounding box center [125, 191] width 70 height 34
click at [104, 188] on span "Visibility" at bounding box center [104, 188] width 15 height 5
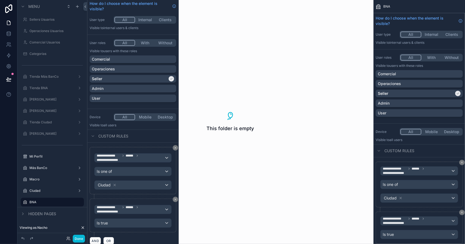
scroll to position [17, 0]
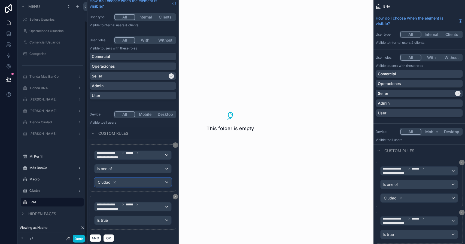
click at [116, 179] on div "Ciudad" at bounding box center [107, 182] width 20 height 7
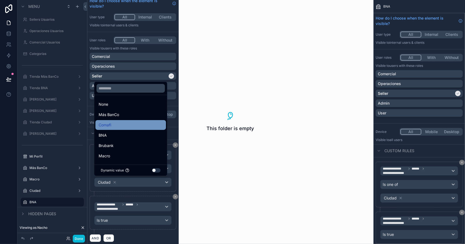
click at [113, 137] on div "BNA" at bounding box center [131, 135] width 64 height 7
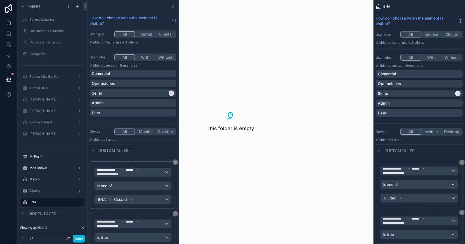
click at [130, 199] on icon at bounding box center [131, 200] width 2 height 2
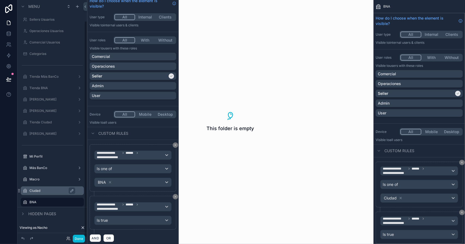
click at [52, 191] on label "Ciudad" at bounding box center [54, 191] width 51 height 4
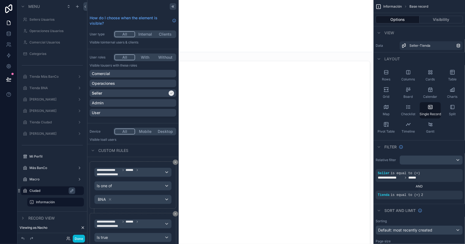
click at [171, 8] on icon at bounding box center [173, 6] width 4 height 4
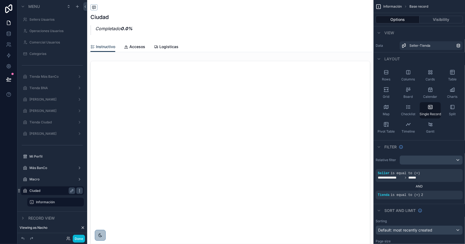
click at [78, 190] on icon "scrollable content" at bounding box center [79, 191] width 4 height 4
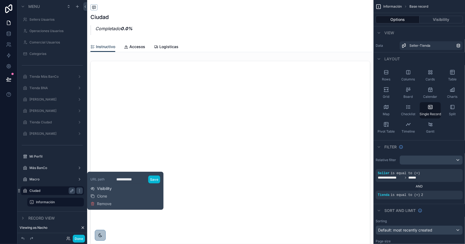
click at [103, 189] on span "Visibility" at bounding box center [104, 188] width 15 height 5
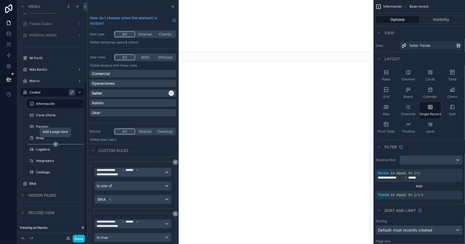
scroll to position [125, 0]
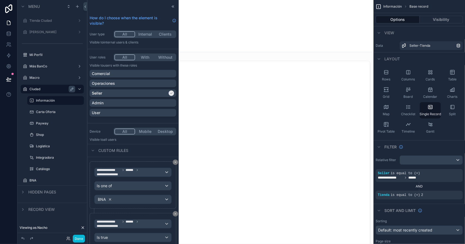
click at [110, 199] on icon at bounding box center [110, 200] width 4 height 4
click at [109, 197] on div "Value" at bounding box center [132, 199] width 77 height 9
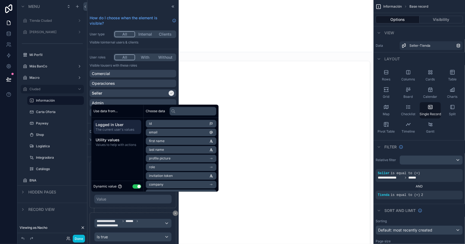
click at [137, 186] on button "Use setting" at bounding box center [136, 187] width 9 height 4
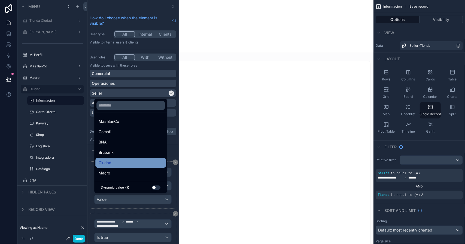
click at [119, 168] on div "Ciudad" at bounding box center [130, 163] width 70 height 10
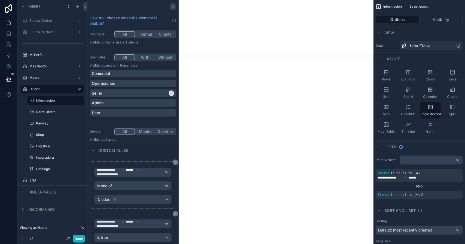
click at [171, 6] on icon at bounding box center [173, 6] width 4 height 4
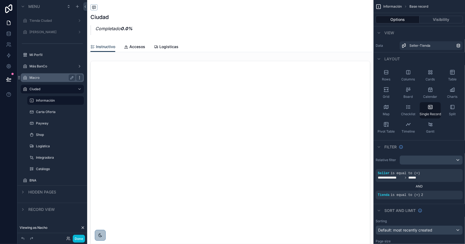
click at [82, 78] on div "scrollable content" at bounding box center [79, 78] width 7 height 7
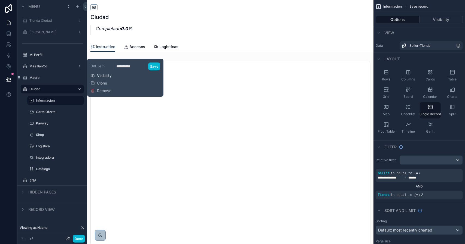
click at [103, 76] on span "Visibility" at bounding box center [104, 75] width 15 height 5
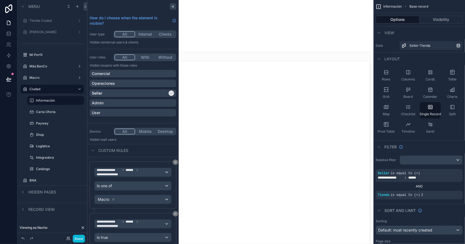
click at [173, 7] on icon at bounding box center [173, 6] width 1 height 2
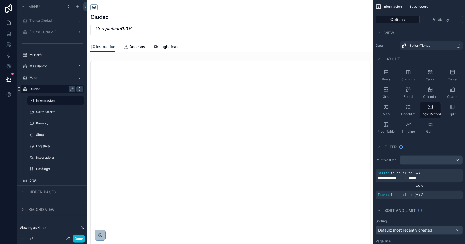
click at [81, 89] on icon "scrollable content" at bounding box center [79, 89] width 4 height 4
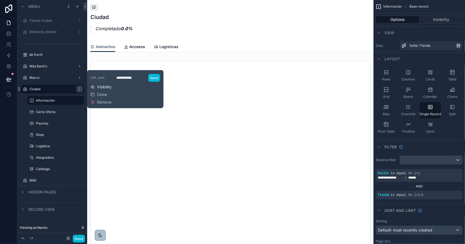
click at [106, 88] on span "Visibility" at bounding box center [104, 86] width 15 height 5
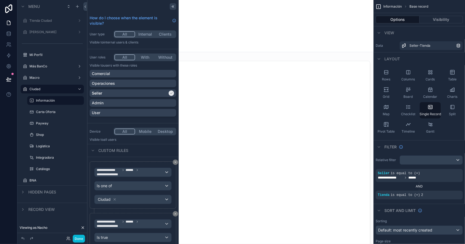
click at [171, 6] on icon at bounding box center [173, 6] width 4 height 4
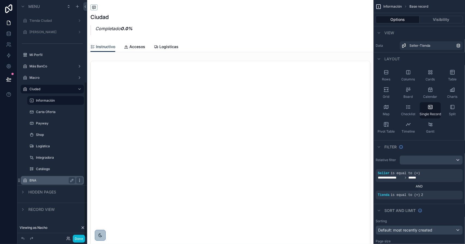
click at [79, 181] on icon "scrollable content" at bounding box center [79, 181] width 4 height 4
click at [53, 181] on label "BNA" at bounding box center [51, 181] width 44 height 4
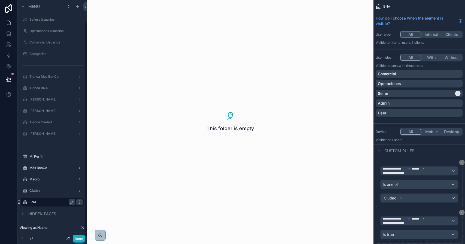
scroll to position [23, 0]
click at [80, 202] on icon "scrollable content" at bounding box center [79, 202] width 4 height 4
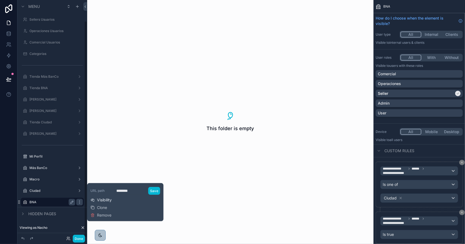
click at [107, 199] on span "Visibility" at bounding box center [104, 200] width 15 height 5
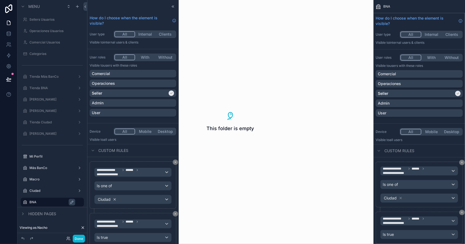
click at [115, 199] on icon at bounding box center [115, 200] width 2 height 2
click at [112, 202] on div "Value" at bounding box center [132, 199] width 77 height 9
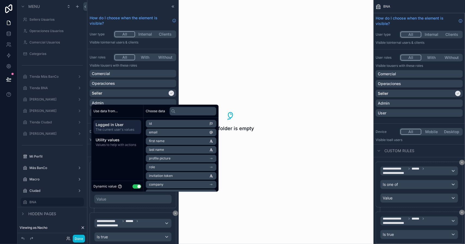
click at [137, 187] on button "Use setting" at bounding box center [136, 187] width 9 height 4
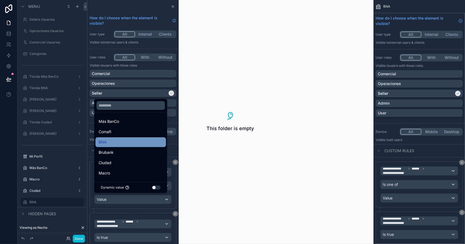
click at [117, 146] on div "BNA" at bounding box center [130, 142] width 70 height 10
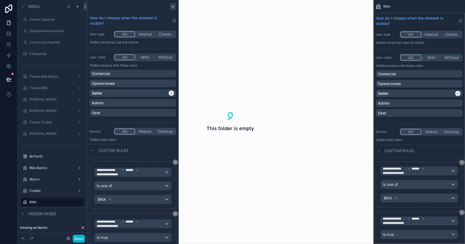
click at [171, 5] on icon at bounding box center [173, 6] width 4 height 4
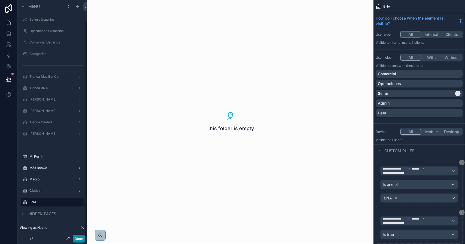
click at [78, 240] on button "Done" at bounding box center [79, 239] width 12 height 8
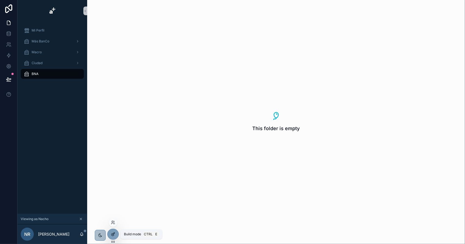
click at [114, 234] on icon at bounding box center [113, 234] width 4 height 4
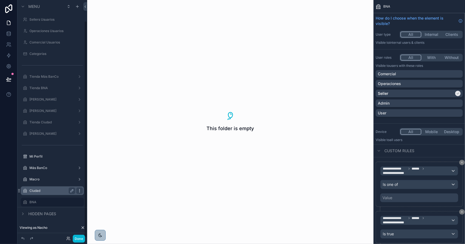
click at [80, 192] on icon "scrollable content" at bounding box center [79, 191] width 4 height 4
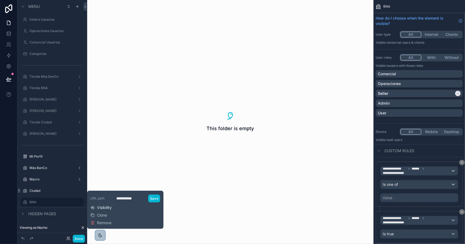
click at [103, 207] on span "Visibility" at bounding box center [104, 207] width 15 height 5
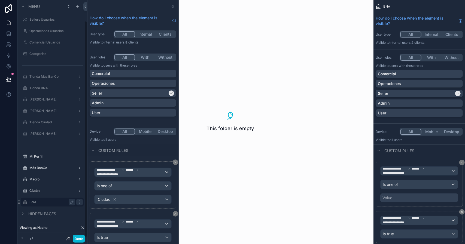
click at [63, 201] on label "BNA" at bounding box center [51, 202] width 44 height 4
click at [82, 203] on div "scrollable content" at bounding box center [79, 202] width 7 height 7
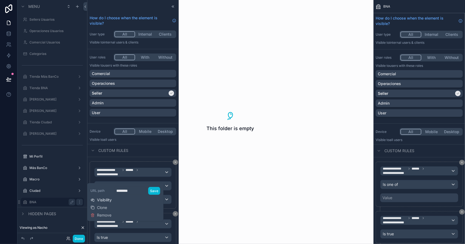
click at [104, 202] on span "Visibility" at bounding box center [104, 200] width 15 height 5
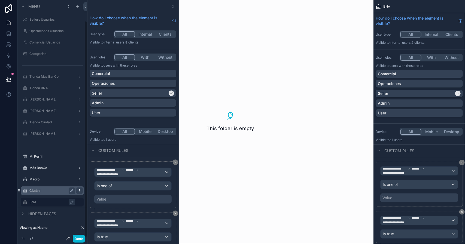
click at [78, 190] on icon "scrollable content" at bounding box center [79, 191] width 4 height 4
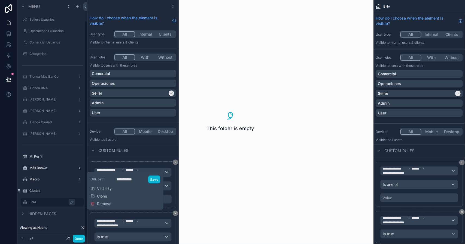
click at [104, 190] on span "Visibility" at bounding box center [104, 188] width 15 height 5
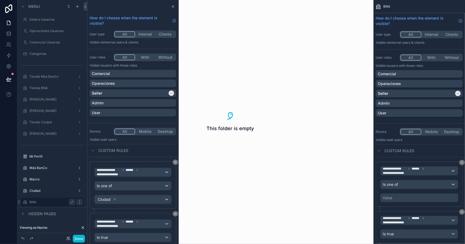
click at [79, 202] on icon "scrollable content" at bounding box center [79, 202] width 0 height 0
click at [56, 196] on div "scrollable content" at bounding box center [52, 196] width 70 height 1
click at [57, 192] on label "Ciudad" at bounding box center [54, 191] width 51 height 4
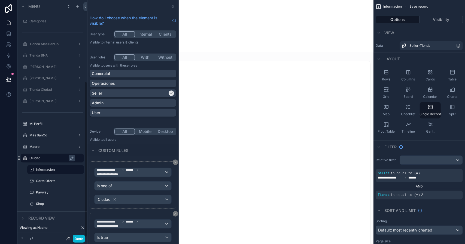
scroll to position [125, 0]
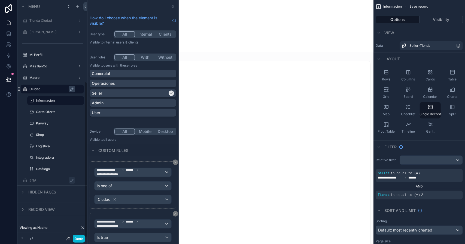
click at [48, 182] on label "BNA" at bounding box center [54, 181] width 51 height 4
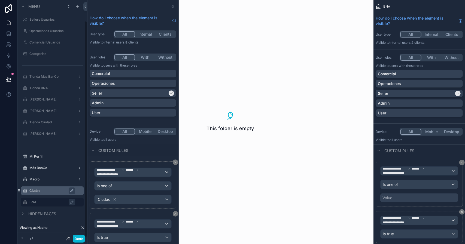
scroll to position [23, 0]
click at [170, 6] on div at bounding box center [173, 6] width 7 height 7
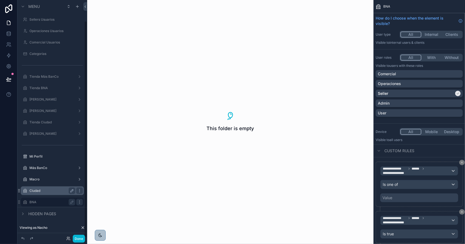
click at [78, 204] on icon "scrollable content" at bounding box center [79, 202] width 4 height 4
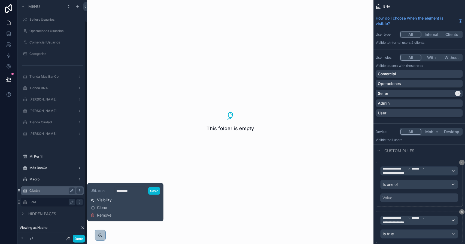
click at [102, 200] on span "Visibility" at bounding box center [104, 200] width 15 height 5
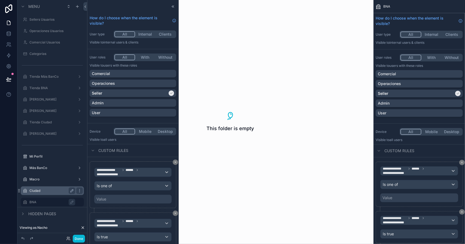
click at [113, 198] on div "Value" at bounding box center [132, 199] width 77 height 9
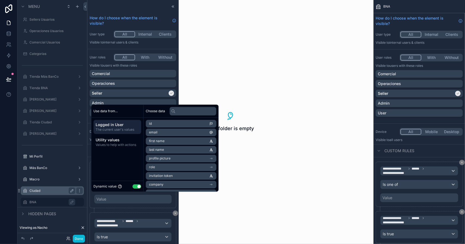
click at [138, 186] on button "Use setting" at bounding box center [136, 187] width 9 height 4
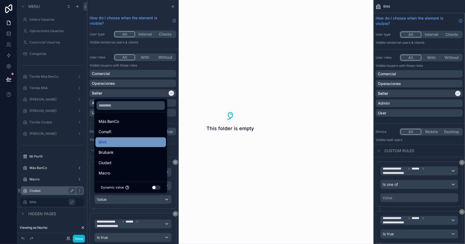
click at [113, 145] on div "BNA" at bounding box center [131, 142] width 64 height 7
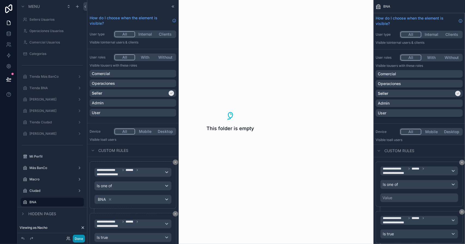
click at [79, 239] on button "Done" at bounding box center [79, 239] width 12 height 8
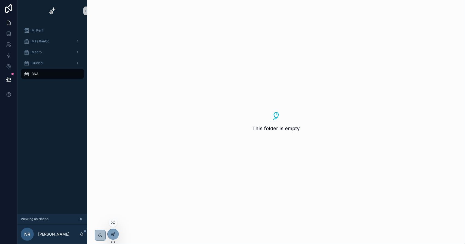
click at [113, 235] on icon at bounding box center [113, 234] width 4 height 4
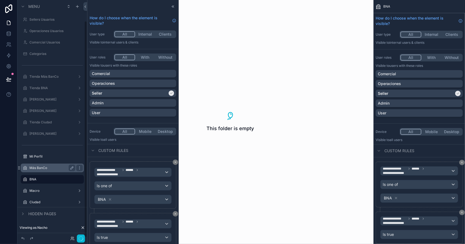
click at [59, 168] on label "Más BanCo" at bounding box center [51, 168] width 44 height 4
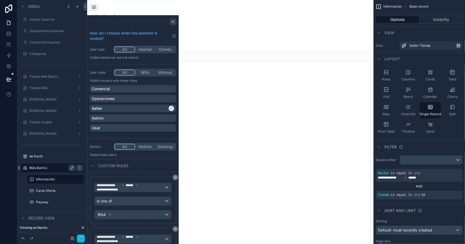
click at [171, 21] on icon at bounding box center [173, 22] width 4 height 4
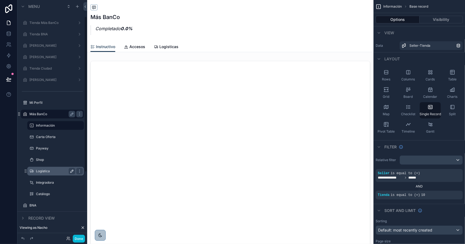
scroll to position [104, 0]
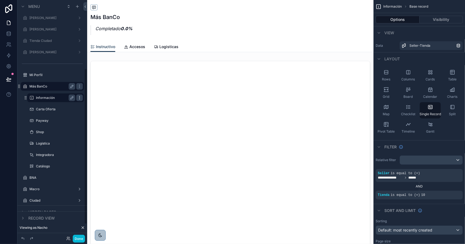
click at [79, 98] on icon "scrollable content" at bounding box center [79, 98] width 0 height 0
click at [97, 95] on span "Clone" at bounding box center [102, 93] width 10 height 5
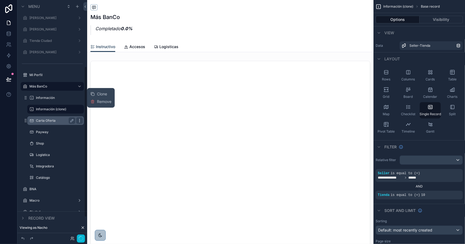
click at [79, 121] on icon "scrollable content" at bounding box center [79, 121] width 0 height 0
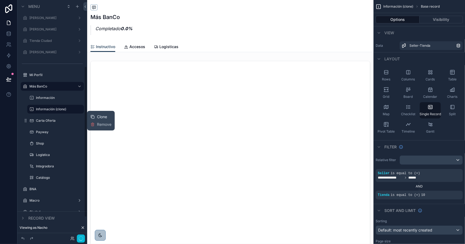
click at [100, 117] on span "Clone" at bounding box center [102, 116] width 10 height 5
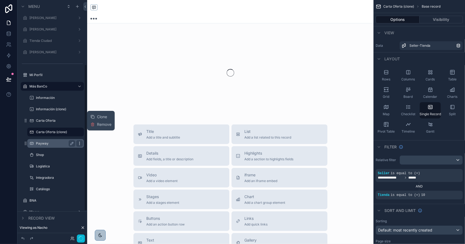
click at [80, 144] on icon "scrollable content" at bounding box center [79, 144] width 4 height 4
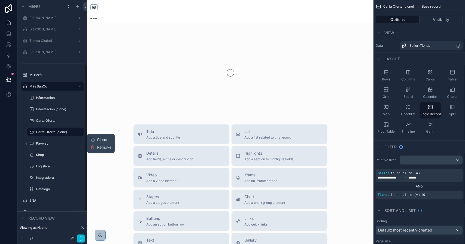
click at [97, 140] on span "Clone" at bounding box center [102, 139] width 10 height 5
click at [78, 167] on icon "scrollable content" at bounding box center [79, 166] width 4 height 4
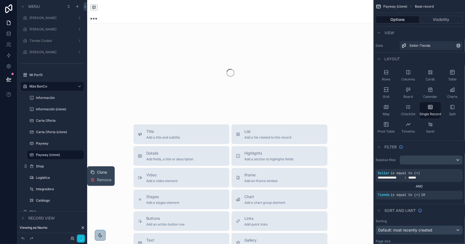
click at [107, 171] on span "Clone" at bounding box center [102, 172] width 10 height 5
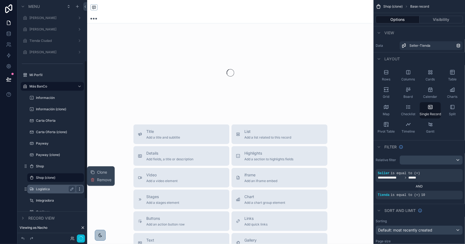
click at [79, 191] on icon "scrollable content" at bounding box center [79, 189] width 4 height 4
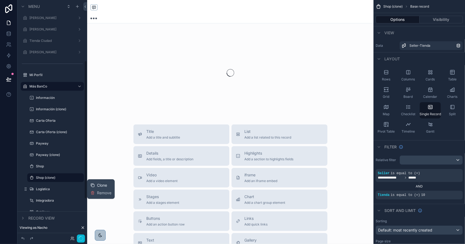
click at [98, 185] on span "Clone" at bounding box center [102, 185] width 10 height 5
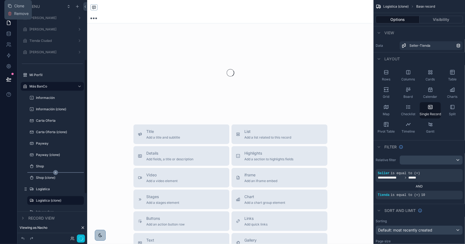
scroll to position [132, 0]
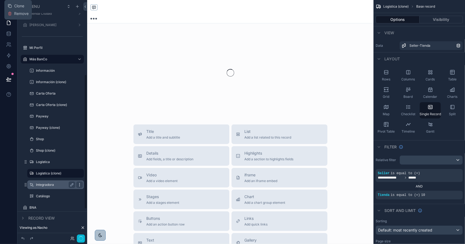
click at [82, 185] on div "scrollable content" at bounding box center [79, 185] width 7 height 7
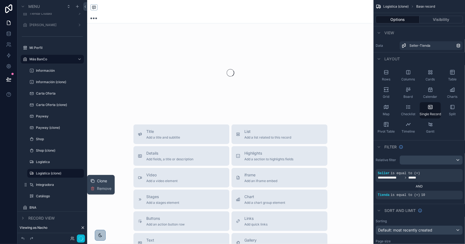
click at [99, 181] on span "Clone" at bounding box center [102, 181] width 10 height 5
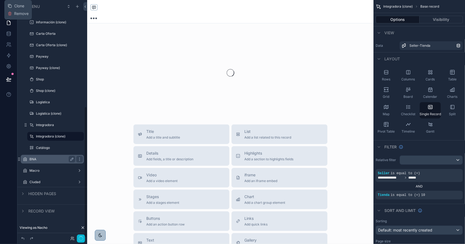
scroll to position [193, 0]
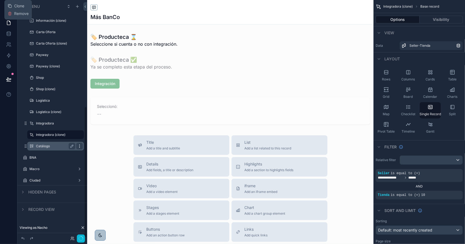
click at [79, 147] on icon "scrollable content" at bounding box center [79, 146] width 4 height 4
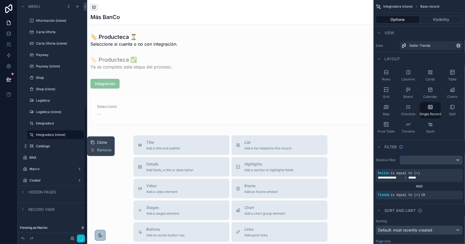
click at [100, 144] on span "Clone" at bounding box center [102, 142] width 10 height 5
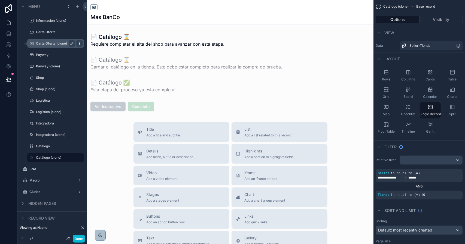
click at [78, 43] on icon "scrollable content" at bounding box center [79, 43] width 4 height 4
click at [104, 47] on span "Remove" at bounding box center [104, 47] width 14 height 5
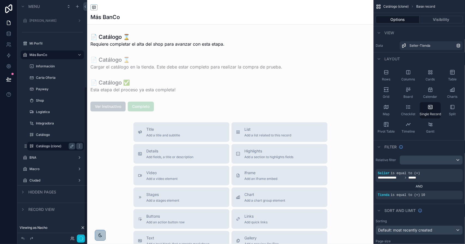
scroll to position [136, 0]
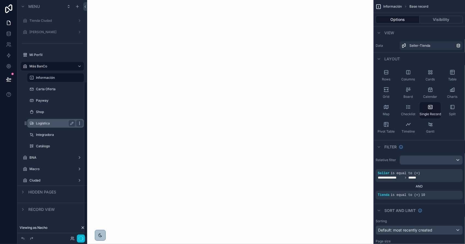
scroll to position [125, 0]
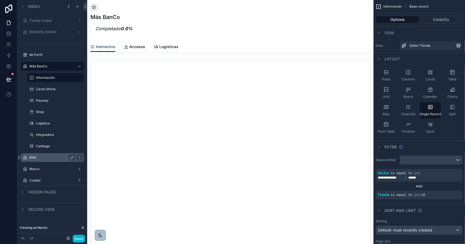
click at [44, 156] on label "BNA" at bounding box center [51, 158] width 44 height 4
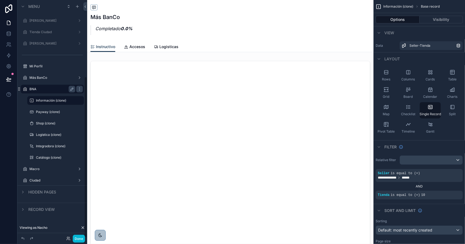
scroll to position [113, 0]
click at [71, 100] on icon "scrollable content" at bounding box center [71, 100] width 3 height 3
click at [59, 102] on input "**********" at bounding box center [51, 100] width 30 height 7
type input "**********"
click at [71, 101] on icon "scrollable content" at bounding box center [72, 101] width 4 height 4
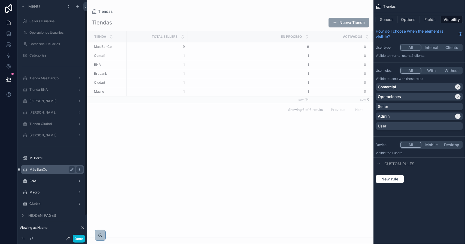
scroll to position [33, 0]
click at [48, 178] on label "BNA" at bounding box center [51, 179] width 44 height 4
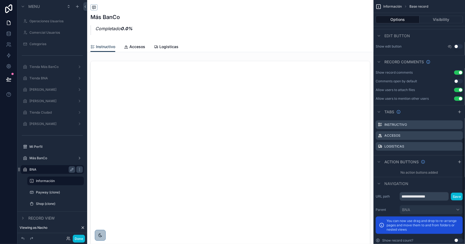
scroll to position [327, 0]
drag, startPoint x: 423, startPoint y: 198, endPoint x: 450, endPoint y: 198, distance: 26.7
click at [450, 198] on div "**********" at bounding box center [430, 196] width 63 height 9
type input "**********"
click at [454, 197] on button "Save" at bounding box center [456, 197] width 12 height 8
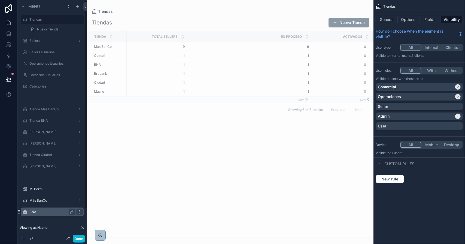
click at [52, 211] on label "BNA" at bounding box center [51, 212] width 44 height 4
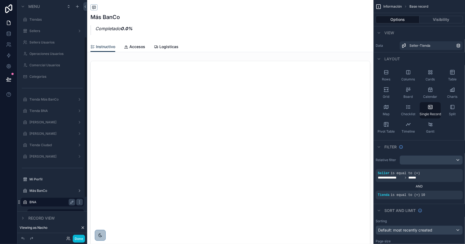
scroll to position [54, 0]
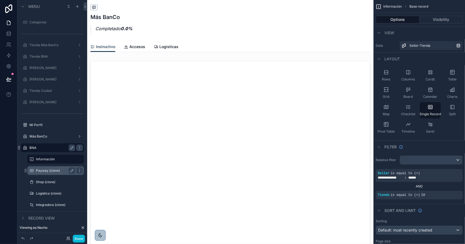
click at [55, 170] on label "Payway (clone)" at bounding box center [54, 171] width 37 height 4
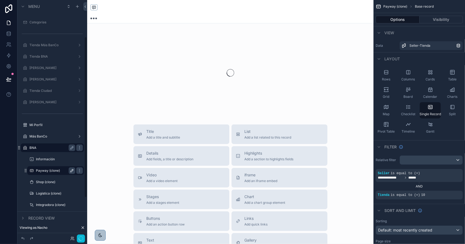
click at [73, 171] on icon "scrollable content" at bounding box center [72, 171] width 4 height 4
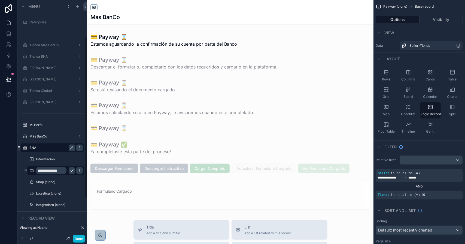
click at [52, 172] on input "**********" at bounding box center [51, 171] width 30 height 7
type input "******"
click at [73, 172] on icon "scrollable content" at bounding box center [72, 171] width 4 height 4
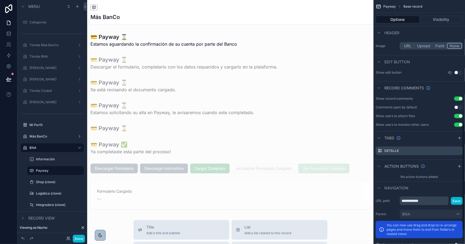
scroll to position [311, 0]
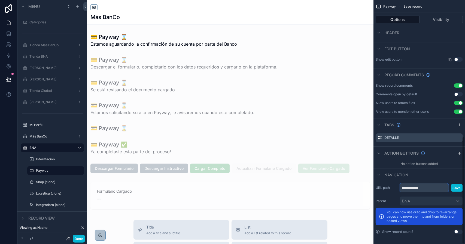
drag, startPoint x: 415, startPoint y: 187, endPoint x: 440, endPoint y: 187, distance: 25.0
click at [439, 188] on input "**********" at bounding box center [423, 188] width 49 height 9
type input "******"
click at [455, 186] on button "Save" at bounding box center [456, 188] width 12 height 8
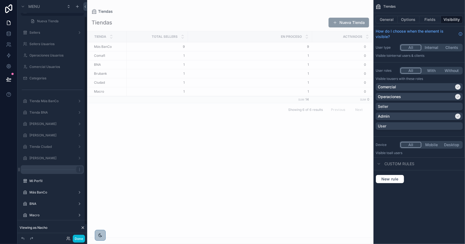
scroll to position [33, 0]
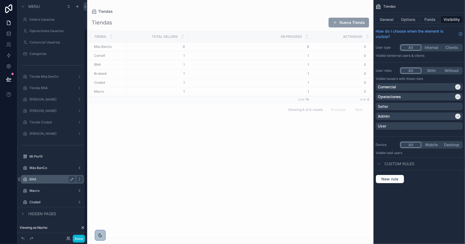
click at [52, 181] on label "BNA" at bounding box center [51, 179] width 44 height 4
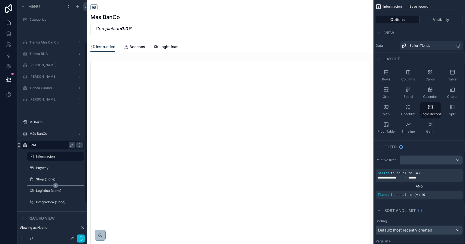
scroll to position [113, 0]
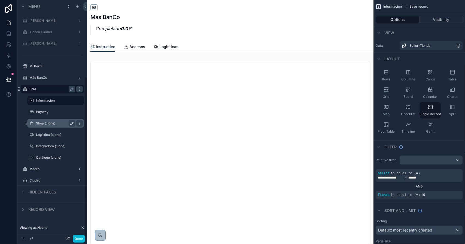
click at [72, 124] on icon "scrollable content" at bounding box center [72, 123] width 4 height 4
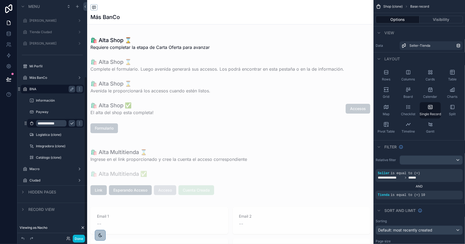
click at [47, 124] on input "**********" at bounding box center [51, 123] width 30 height 7
type input "****"
click at [70, 123] on icon "scrollable content" at bounding box center [72, 123] width 4 height 4
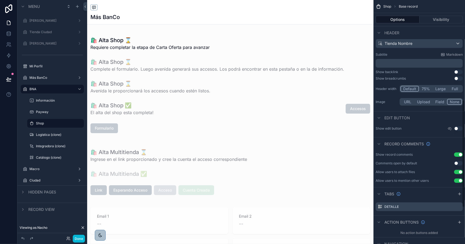
scroll to position [299, 0]
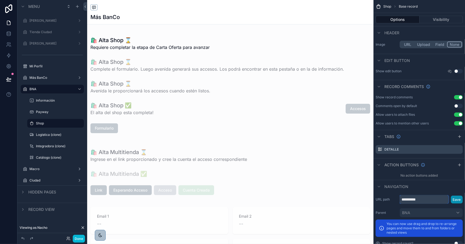
drag, startPoint x: 410, startPoint y: 201, endPoint x: 455, endPoint y: 199, distance: 44.9
click at [455, 199] on div "**********" at bounding box center [430, 199] width 63 height 9
type input "****"
click at [460, 198] on button "Save" at bounding box center [456, 200] width 12 height 8
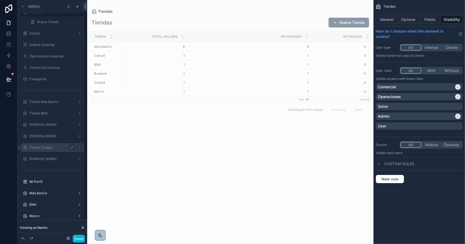
scroll to position [33, 0]
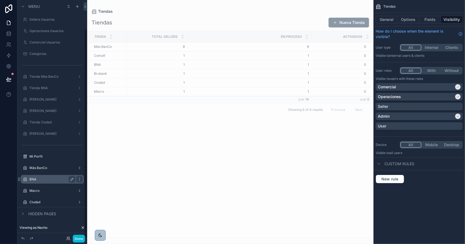
click at [49, 180] on label "BNA" at bounding box center [51, 179] width 44 height 4
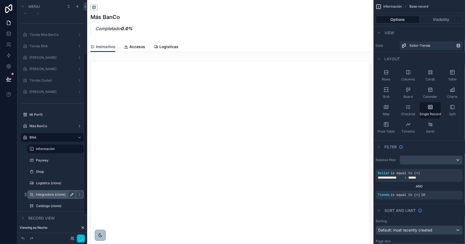
scroll to position [113, 0]
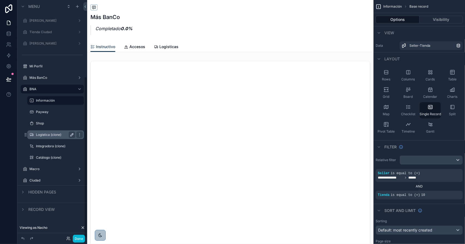
click at [71, 135] on icon "scrollable content" at bounding box center [72, 135] width 4 height 4
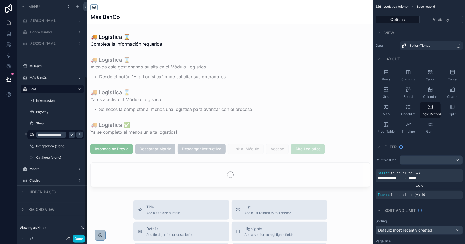
click at [53, 135] on input "**********" at bounding box center [51, 135] width 30 height 7
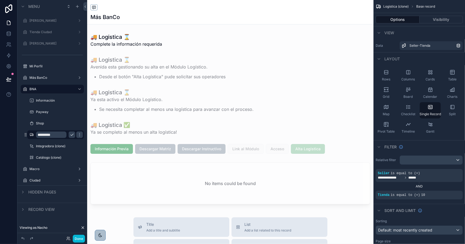
type input "*********"
click at [72, 135] on icon "scrollable content" at bounding box center [72, 135] width 4 height 4
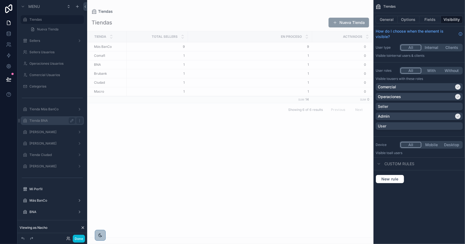
click at [57, 122] on label "Tienda BNA" at bounding box center [51, 121] width 44 height 4
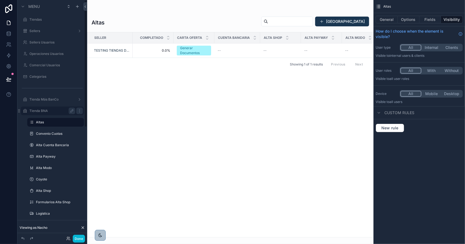
click at [41, 110] on label "Tienda BNA" at bounding box center [51, 111] width 44 height 4
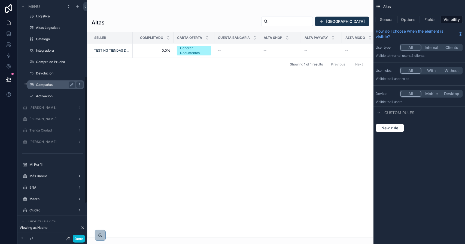
scroll to position [206, 0]
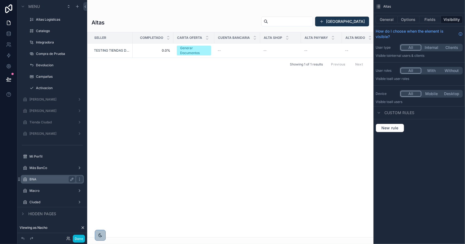
click at [50, 182] on label "BNA" at bounding box center [51, 179] width 44 height 4
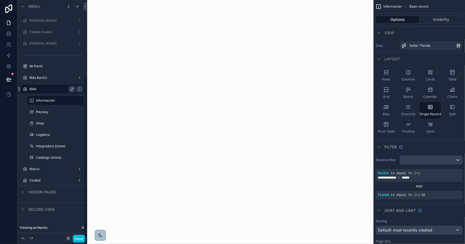
scroll to position [113, 0]
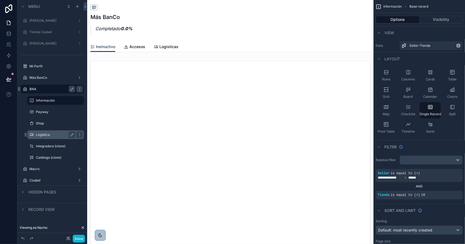
click at [52, 134] on label "Logística" at bounding box center [54, 135] width 37 height 4
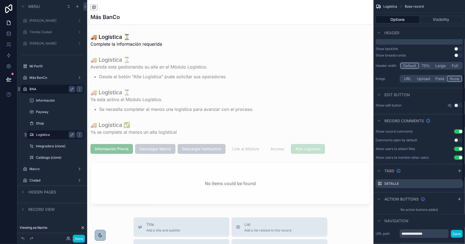
scroll to position [272, 0]
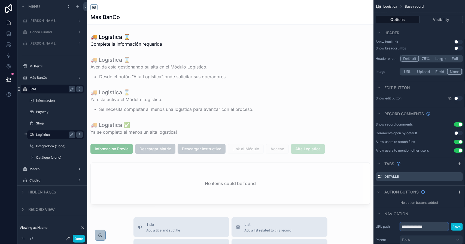
drag, startPoint x: 417, startPoint y: 227, endPoint x: 446, endPoint y: 228, distance: 29.1
click at [446, 228] on input "**********" at bounding box center [423, 227] width 49 height 9
type input "*********"
click at [455, 227] on button "Save" at bounding box center [456, 227] width 12 height 8
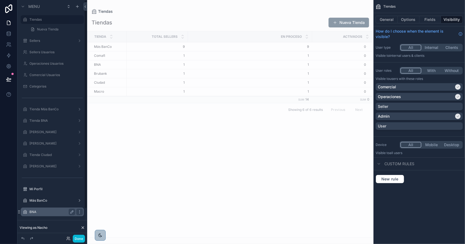
click at [61, 211] on label "BNA" at bounding box center [51, 212] width 44 height 4
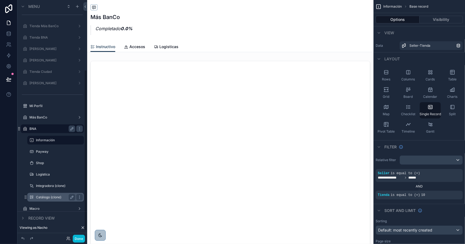
scroll to position [113, 0]
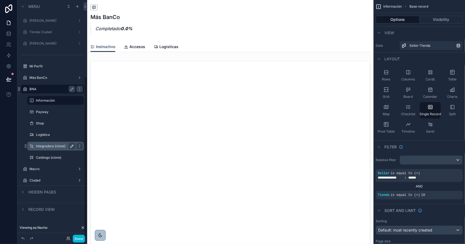
click at [71, 145] on icon "scrollable content" at bounding box center [72, 146] width 4 height 4
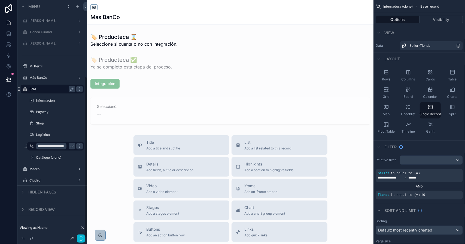
click at [59, 146] on input "**********" at bounding box center [51, 146] width 30 height 7
type input "**********"
click at [72, 146] on icon "scrollable content" at bounding box center [71, 147] width 3 height 2
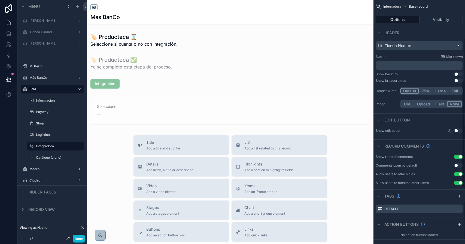
scroll to position [272, 0]
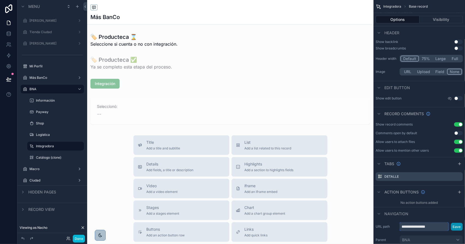
drag, startPoint x: 423, startPoint y: 227, endPoint x: 455, endPoint y: 228, distance: 32.1
click at [454, 228] on div "**********" at bounding box center [430, 227] width 63 height 9
type input "**********"
click at [454, 226] on button "Save" at bounding box center [456, 227] width 12 height 8
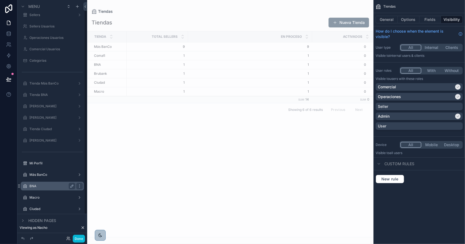
scroll to position [33, 0]
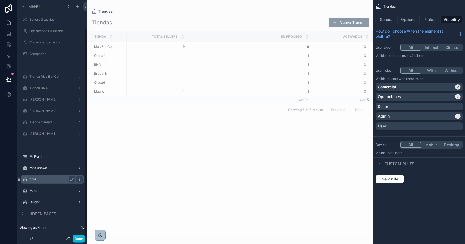
click at [44, 177] on label "BNA" at bounding box center [51, 179] width 44 height 4
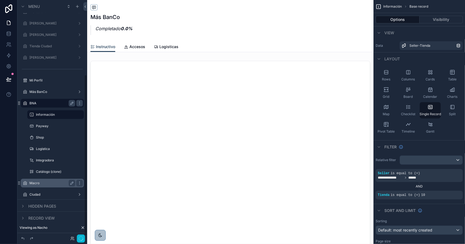
scroll to position [113, 0]
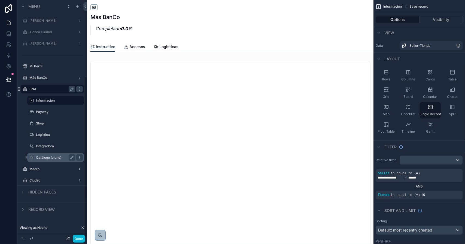
click at [55, 158] on label "Catálogo (clone)" at bounding box center [54, 158] width 37 height 4
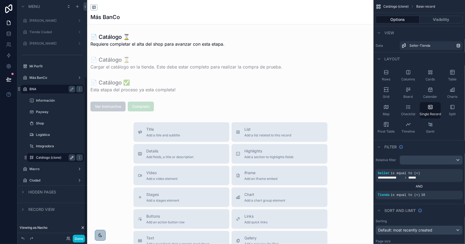
click at [70, 156] on icon "scrollable content" at bounding box center [72, 158] width 4 height 4
click at [52, 158] on input "**********" at bounding box center [51, 158] width 30 height 7
click at [54, 158] on input "**********" at bounding box center [51, 158] width 30 height 7
type input "********"
click at [71, 159] on icon "scrollable content" at bounding box center [71, 158] width 3 height 2
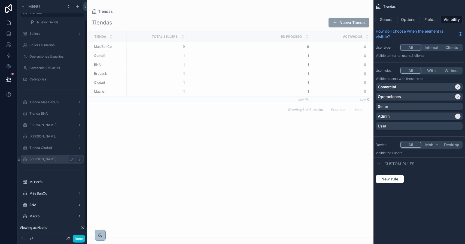
scroll to position [33, 0]
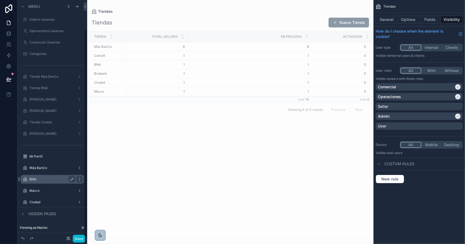
click at [43, 180] on label "BNA" at bounding box center [51, 179] width 44 height 4
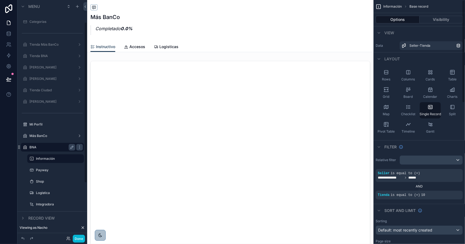
scroll to position [113, 0]
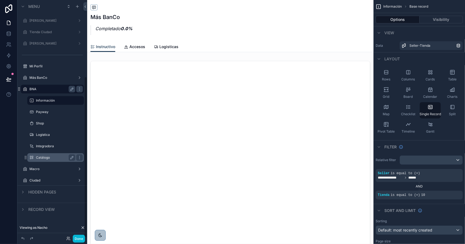
click at [47, 156] on label "Catálogo" at bounding box center [54, 158] width 37 height 4
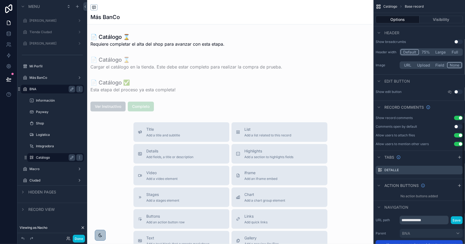
scroll to position [299, 0]
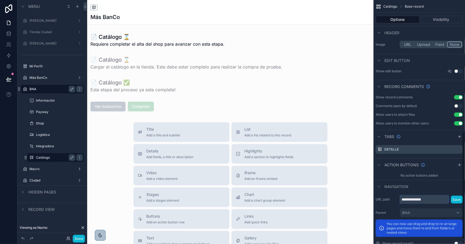
drag, startPoint x: 417, startPoint y: 200, endPoint x: 445, endPoint y: 199, distance: 28.3
click at [445, 199] on input "**********" at bounding box center [423, 199] width 49 height 9
type input "********"
click at [453, 199] on button "Save" at bounding box center [456, 200] width 12 height 8
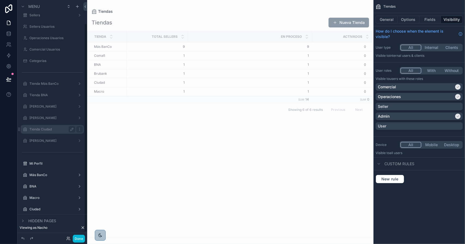
scroll to position [33, 0]
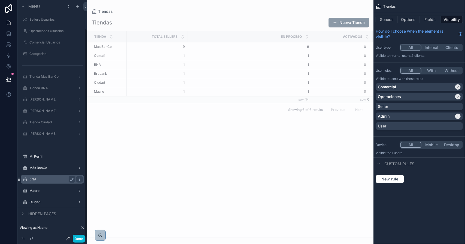
click at [46, 182] on div "BNA" at bounding box center [52, 179] width 46 height 7
click at [45, 181] on label "BNA" at bounding box center [51, 179] width 44 height 4
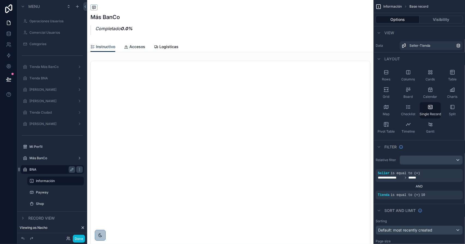
click at [135, 47] on span "Accesos" at bounding box center [137, 46] width 16 height 5
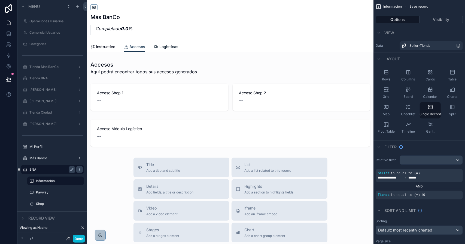
click at [162, 45] on span "Logisticas" at bounding box center [168, 46] width 19 height 5
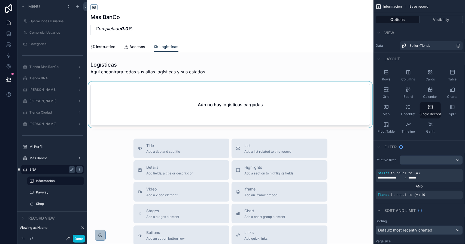
click at [183, 94] on div "scrollable content" at bounding box center [230, 106] width 286 height 48
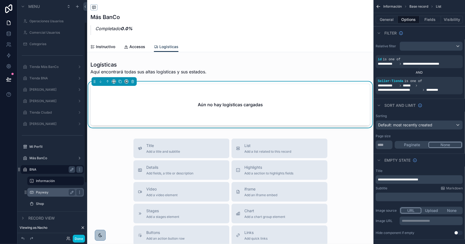
click at [49, 192] on label "Payway" at bounding box center [54, 192] width 37 height 4
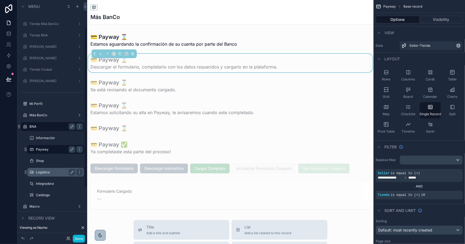
scroll to position [87, 0]
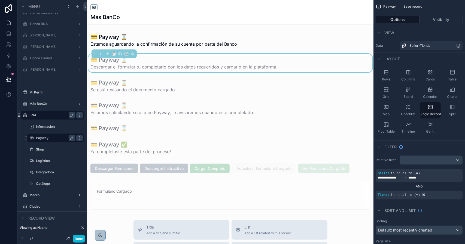
click at [128, 166] on div "scrollable content" at bounding box center [230, 229] width 286 height 458
click at [130, 167] on div "scrollable content" at bounding box center [230, 169] width 286 height 14
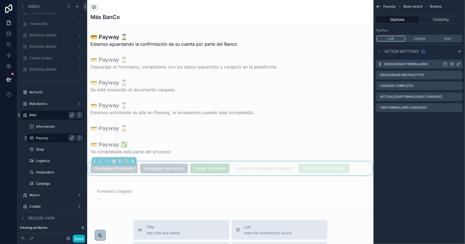
click at [457, 63] on icon "scrollable content" at bounding box center [458, 64] width 4 height 4
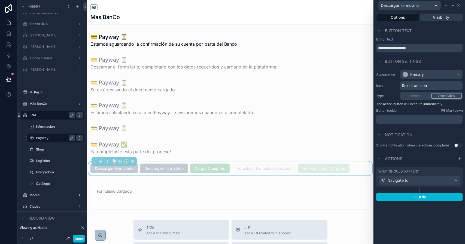
click at [441, 18] on button "Visibility" at bounding box center [440, 18] width 43 height 8
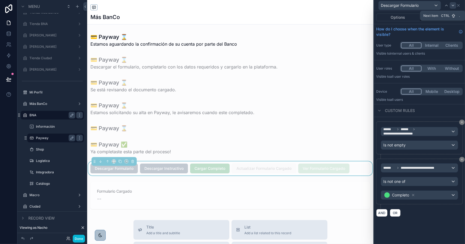
click at [453, 7] on icon at bounding box center [452, 5] width 4 height 4
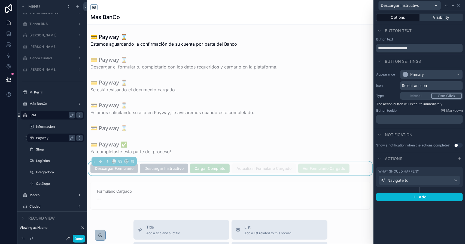
click at [441, 18] on button "Visibility" at bounding box center [440, 18] width 43 height 8
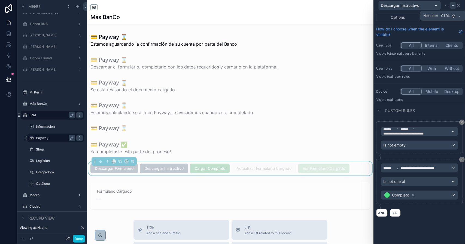
click at [451, 7] on icon at bounding box center [452, 5] width 4 height 4
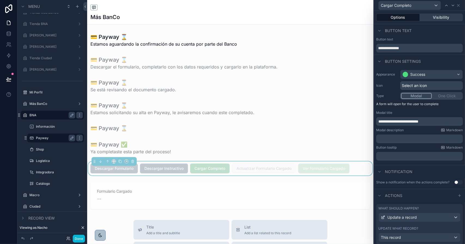
click at [443, 19] on button "Visibility" at bounding box center [440, 18] width 43 height 8
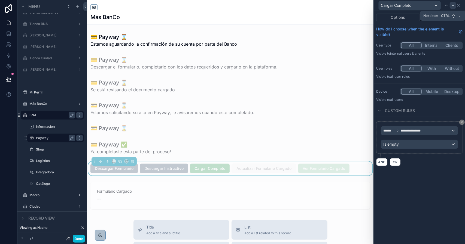
click at [452, 7] on icon at bounding box center [452, 5] width 4 height 4
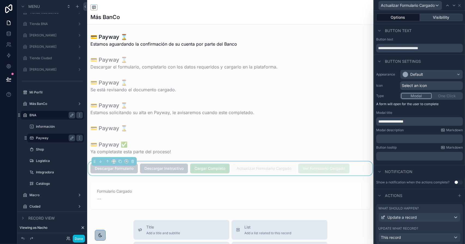
click at [435, 17] on button "Visibility" at bounding box center [440, 18] width 43 height 8
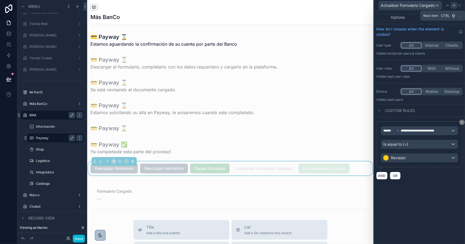
click at [453, 8] on div at bounding box center [453, 5] width 7 height 7
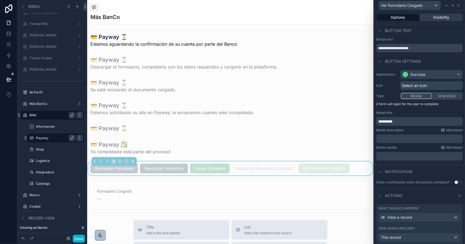
click at [432, 14] on button "Visibility" at bounding box center [440, 18] width 43 height 8
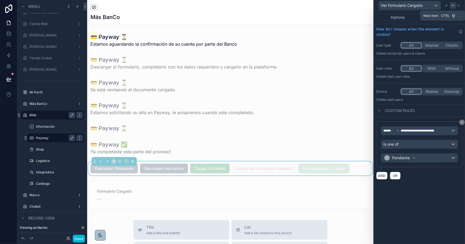
click at [451, 6] on icon at bounding box center [452, 5] width 4 height 4
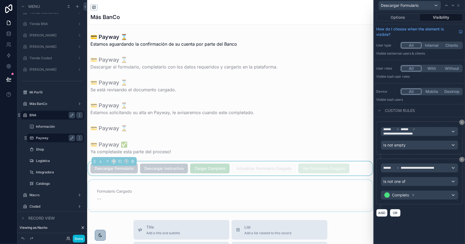
click at [166, 197] on div "scrollable content" at bounding box center [230, 196] width 286 height 32
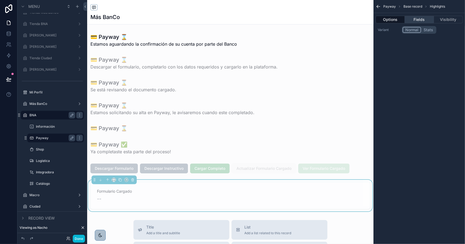
drag, startPoint x: 421, startPoint y: 20, endPoint x: 433, endPoint y: 20, distance: 12.5
click at [421, 20] on button "Fields" at bounding box center [418, 20] width 29 height 8
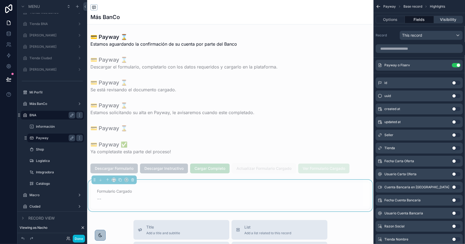
click at [441, 19] on button "Visibility" at bounding box center [447, 20] width 29 height 8
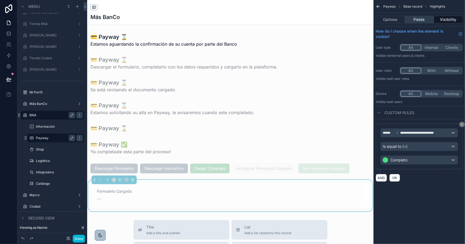
click at [424, 19] on button "Fields" at bounding box center [418, 20] width 29 height 8
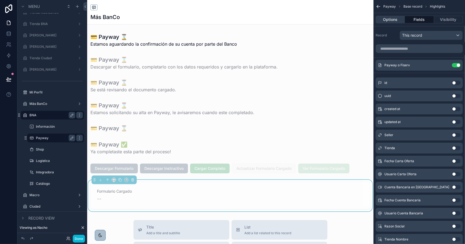
click at [390, 18] on button "Options" at bounding box center [389, 20] width 29 height 8
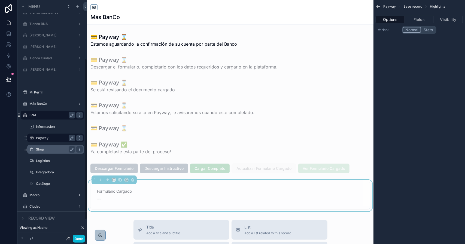
click at [47, 150] on label "Shop" at bounding box center [54, 149] width 37 height 4
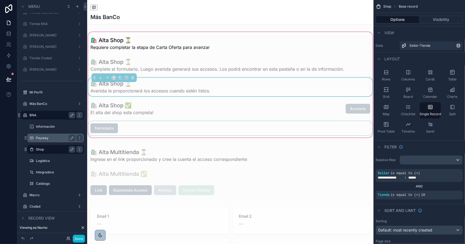
click at [108, 129] on div "scrollable content" at bounding box center [230, 128] width 286 height 14
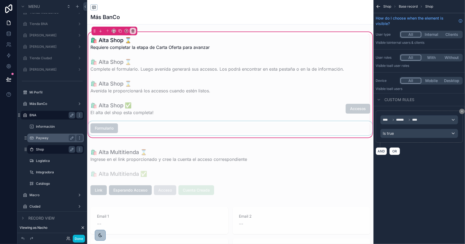
click at [107, 128] on div "scrollable content" at bounding box center [230, 128] width 286 height 14
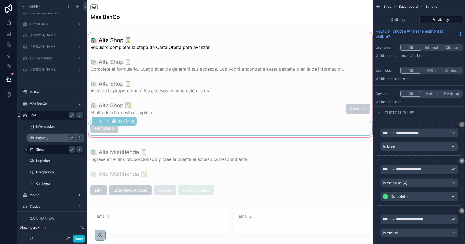
click at [138, 131] on div "Formulario" at bounding box center [229, 129] width 279 height 10
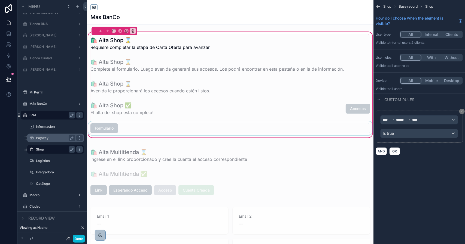
click at [130, 129] on div "scrollable content" at bounding box center [230, 128] width 286 height 14
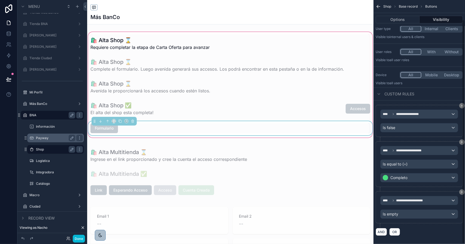
scroll to position [21, 0]
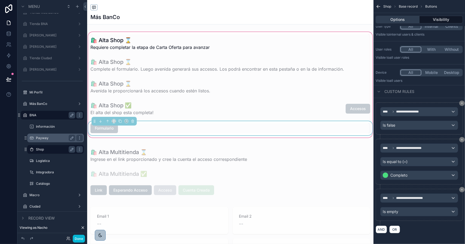
click at [392, 17] on button "Options" at bounding box center [397, 20] width 44 height 8
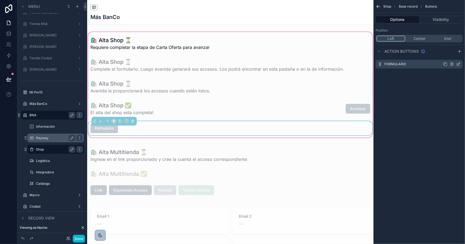
click at [458, 63] on icon "scrollable content" at bounding box center [458, 64] width 2 height 2
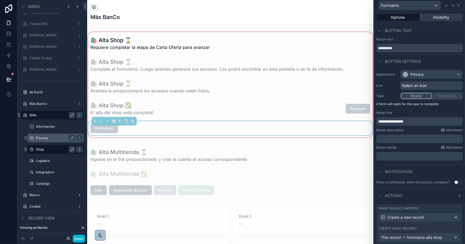
click at [436, 19] on button "Visibility" at bounding box center [440, 18] width 43 height 8
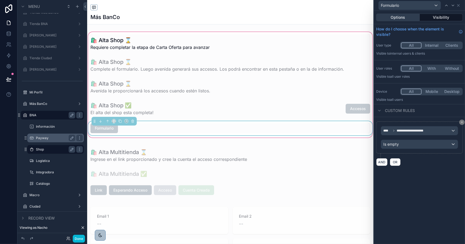
click at [409, 20] on button "Options" at bounding box center [398, 18] width 44 height 8
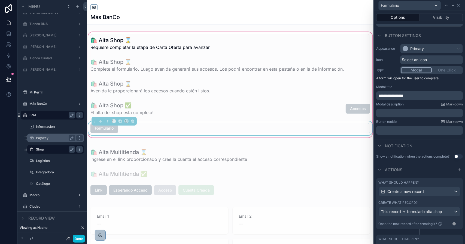
scroll to position [54, 0]
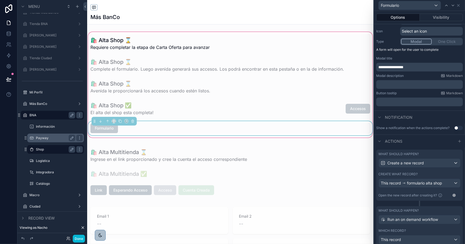
click at [431, 176] on div "Create what record?" at bounding box center [419, 174] width 82 height 4
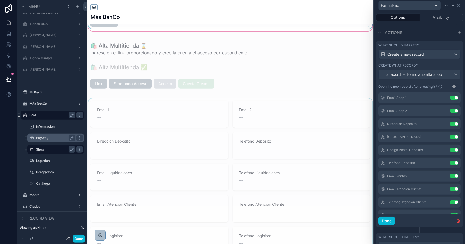
scroll to position [109, 0]
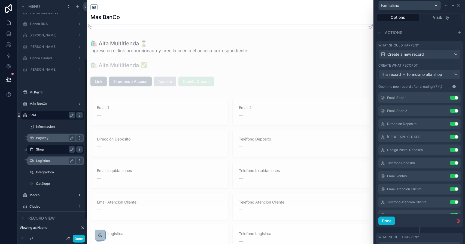
click at [51, 162] on label "Logística" at bounding box center [54, 161] width 37 height 4
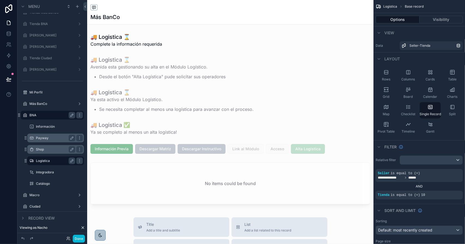
click at [310, 151] on div "scrollable content" at bounding box center [230, 227] width 286 height 455
drag, startPoint x: 291, startPoint y: 177, endPoint x: 345, endPoint y: 130, distance: 71.0
click at [291, 177] on div "scrollable content" at bounding box center [230, 185] width 286 height 48
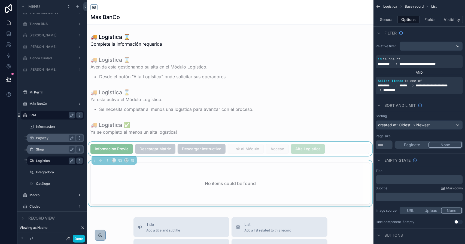
click at [308, 149] on div "scrollable content" at bounding box center [230, 149] width 286 height 14
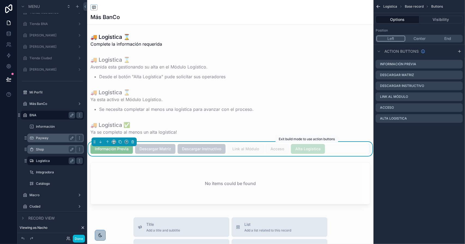
click at [306, 150] on span "Alta Logistica" at bounding box center [308, 149] width 34 height 10
click at [457, 97] on icon "scrollable content" at bounding box center [458, 97] width 4 height 4
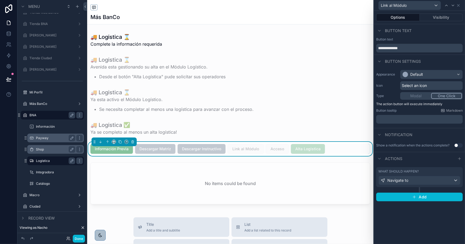
click at [428, 170] on div "What should happen?" at bounding box center [419, 172] width 82 height 4
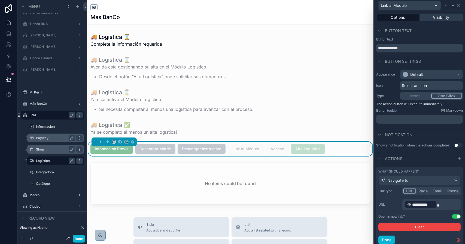
click at [428, 17] on button "Visibility" at bounding box center [440, 18] width 43 height 8
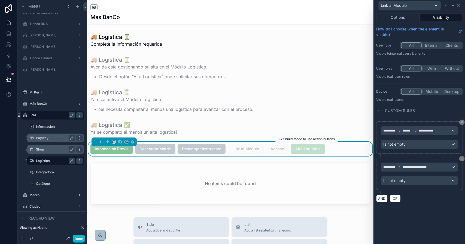
click at [309, 150] on span "Alta Logistica" at bounding box center [308, 149] width 34 height 10
click at [305, 150] on span "Alta Logistica" at bounding box center [308, 149] width 34 height 10
click at [454, 5] on icon at bounding box center [452, 5] width 4 height 4
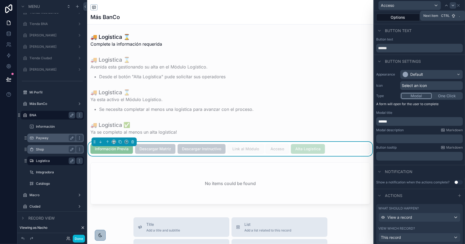
click at [454, 5] on icon at bounding box center [452, 5] width 4 height 4
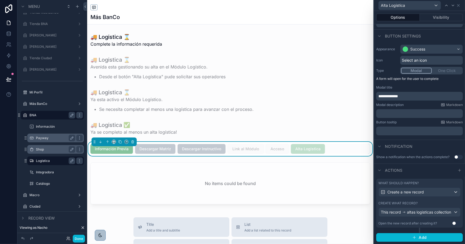
click at [431, 197] on div "What should happen? Create a new record Create what record? This record altas l…" at bounding box center [419, 203] width 87 height 49
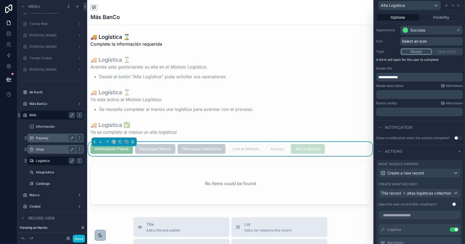
scroll to position [167, 0]
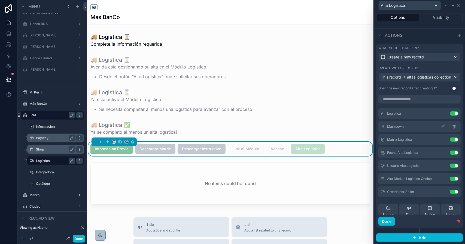
click at [441, 127] on icon at bounding box center [443, 127] width 4 height 4
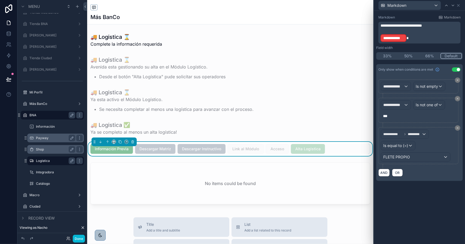
click at [415, 38] on p "**********" at bounding box center [419, 38] width 79 height 9
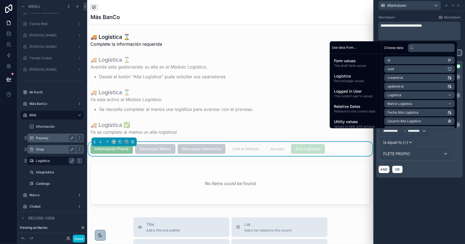
click at [390, 36] on p "﻿" at bounding box center [419, 36] width 79 height 5
click at [419, 48] on input "text" at bounding box center [431, 48] width 47 height 9
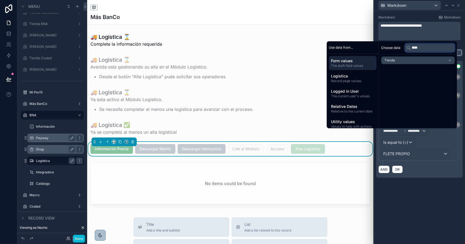
type input "****"
click at [410, 59] on li "Tienda" at bounding box center [417, 61] width 73 height 8
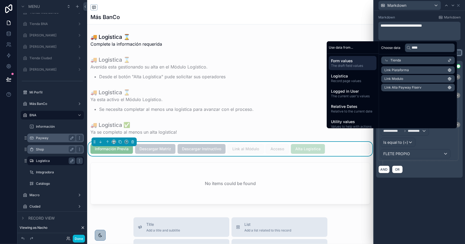
click at [400, 77] on span "Link Modulo" at bounding box center [393, 79] width 19 height 4
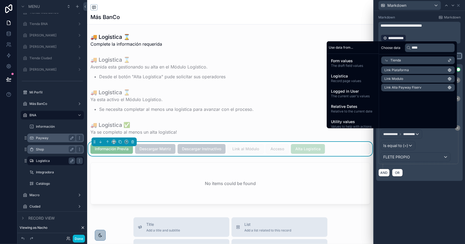
click at [448, 169] on div "AND OR" at bounding box center [419, 173] width 82 height 8
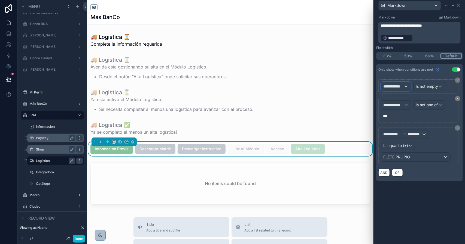
click at [401, 86] on span "**********" at bounding box center [393, 86] width 20 height 5
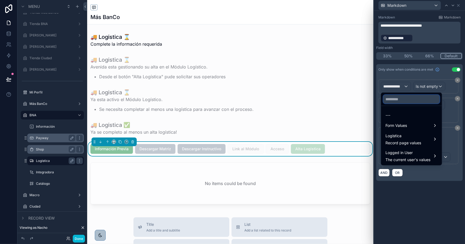
click at [400, 96] on input "text" at bounding box center [411, 99] width 56 height 9
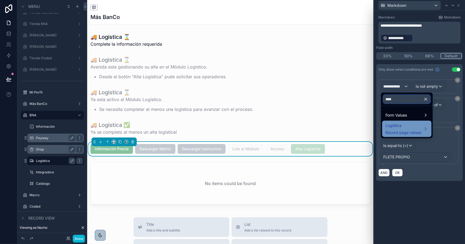
type input "****"
click at [393, 126] on span "Logística" at bounding box center [403, 125] width 36 height 7
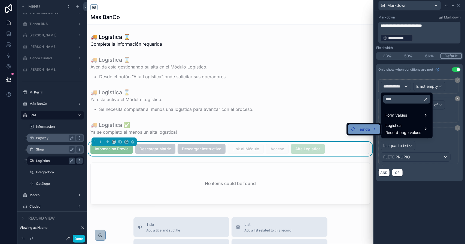
click at [358, 130] on span "Tienda" at bounding box center [363, 129] width 12 height 7
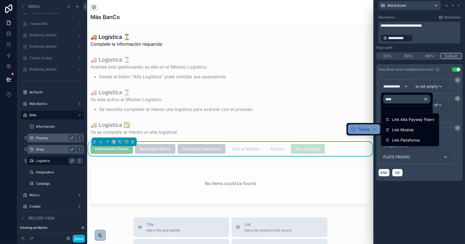
click at [371, 128] on div "Tienda" at bounding box center [364, 129] width 26 height 7
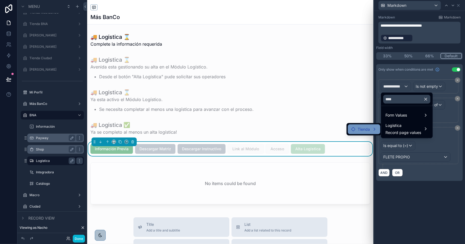
click at [371, 128] on div "Tienda" at bounding box center [364, 129] width 26 height 7
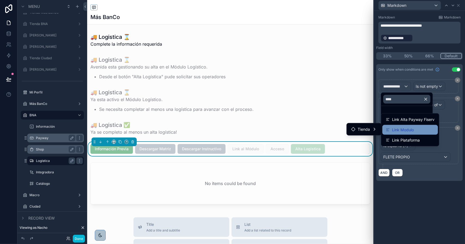
click at [401, 130] on span "Link Modulo" at bounding box center [403, 130] width 22 height 7
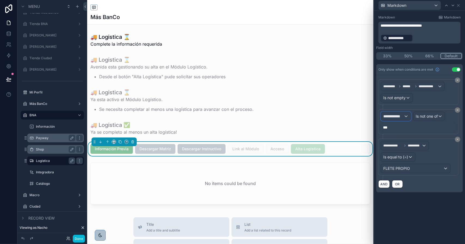
click at [401, 115] on span "**********" at bounding box center [393, 116] width 20 height 5
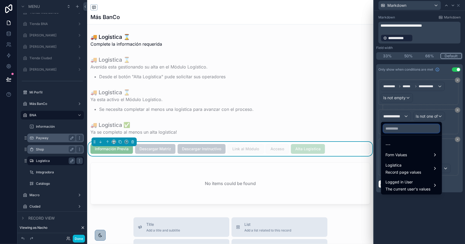
click at [402, 128] on input "text" at bounding box center [411, 128] width 56 height 9
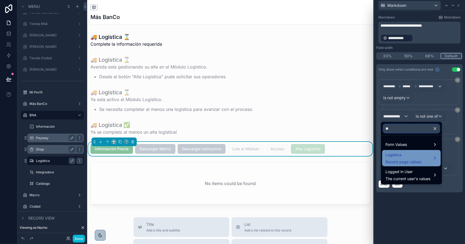
type input "**"
click at [399, 156] on span "Logística" at bounding box center [403, 155] width 36 height 7
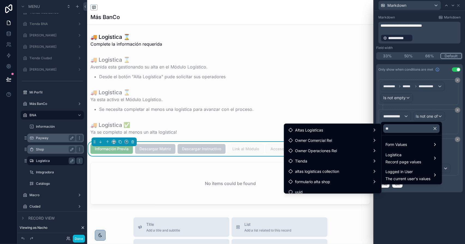
scroll to position [190, 0]
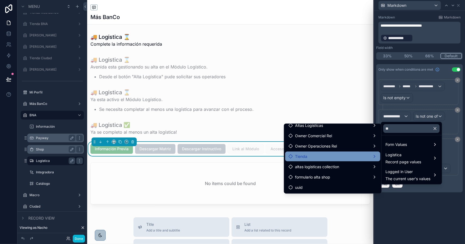
click at [327, 156] on div "Tienda" at bounding box center [332, 156] width 88 height 7
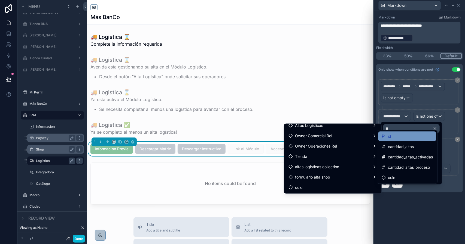
click at [396, 137] on div "id" at bounding box center [406, 136] width 51 height 7
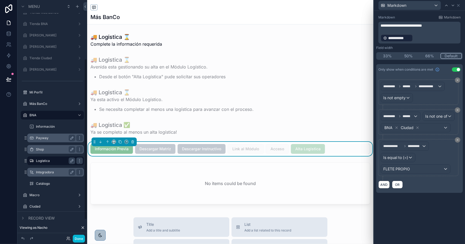
click at [52, 173] on label "Integradora" at bounding box center [54, 172] width 37 height 4
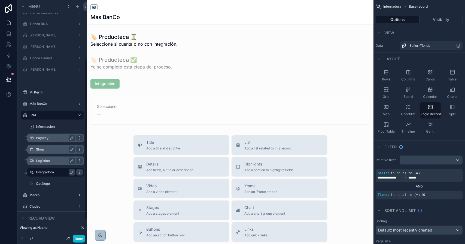
click at [108, 82] on div "scrollable content" at bounding box center [230, 186] width 286 height 373
click at [110, 85] on div "scrollable content" at bounding box center [230, 84] width 286 height 14
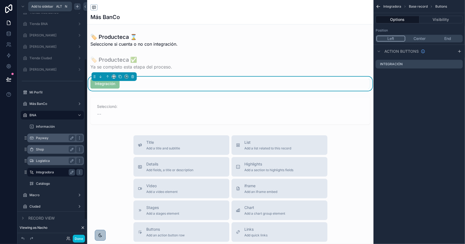
click at [78, 6] on icon "scrollable content" at bounding box center [77, 6] width 4 height 4
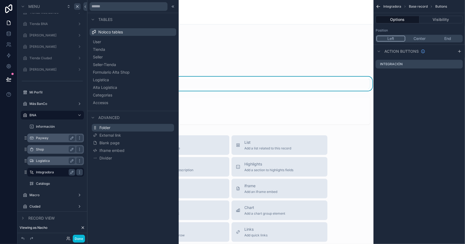
click at [107, 127] on span "Folder" at bounding box center [104, 127] width 11 height 5
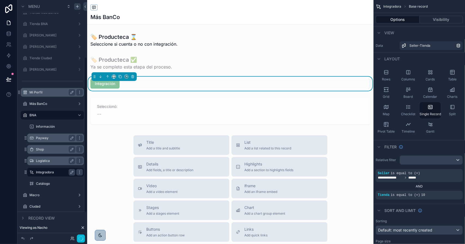
scroll to position [34, 0]
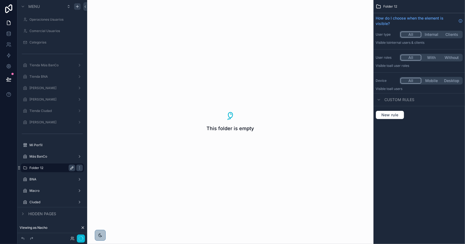
click at [69, 167] on button "scrollable content" at bounding box center [72, 168] width 7 height 7
click at [37, 167] on input "*********" at bounding box center [47, 168] width 37 height 7
click at [36, 167] on input "*********" at bounding box center [47, 168] width 37 height 7
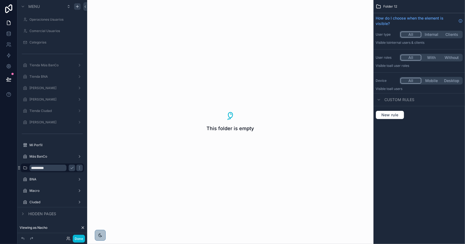
click at [36, 167] on input "*********" at bounding box center [47, 168] width 37 height 7
type input "*******"
click at [26, 170] on icon "scrollable content" at bounding box center [25, 168] width 4 height 4
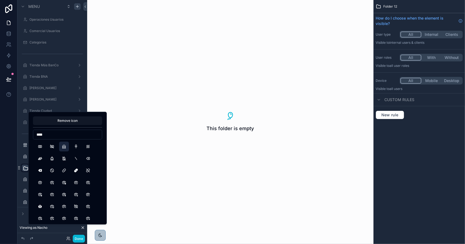
type input "****"
click at [64, 146] on button "BuildingBank" at bounding box center [64, 147] width 10 height 10
click at [61, 228] on div "Viewing as Nacho" at bounding box center [52, 228] width 70 height 11
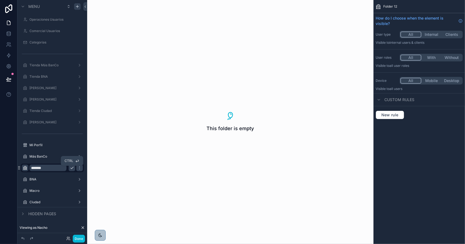
click at [72, 168] on icon "scrollable content" at bounding box center [72, 168] width 4 height 4
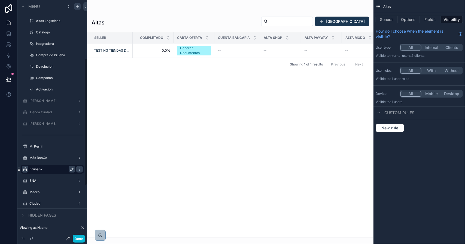
scroll to position [206, 0]
click at [79, 167] on icon "scrollable content" at bounding box center [79, 168] width 4 height 4
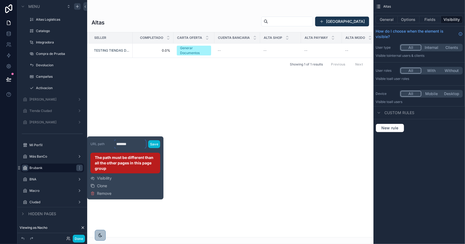
click at [117, 144] on input "*******" at bounding box center [130, 144] width 32 height 9
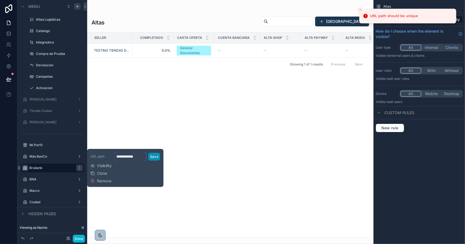
type input "**********"
click at [155, 156] on button "Save" at bounding box center [154, 157] width 12 height 8
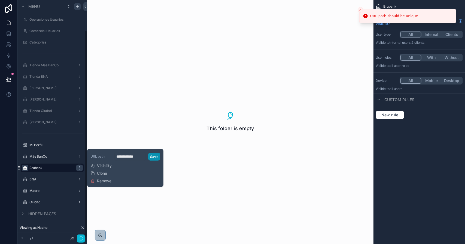
scroll to position [34, 0]
click at [155, 156] on button "Save" at bounding box center [154, 157] width 12 height 8
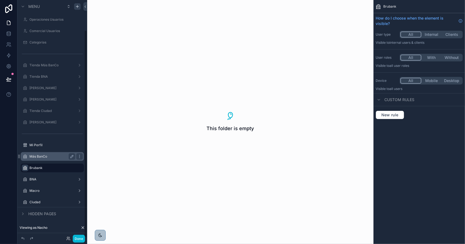
click at [51, 157] on label "Más BanCo" at bounding box center [51, 157] width 44 height 4
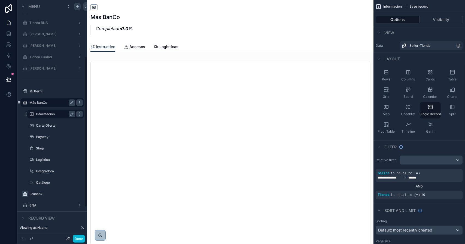
scroll to position [89, 0]
